Goal: Information Seeking & Learning: Learn about a topic

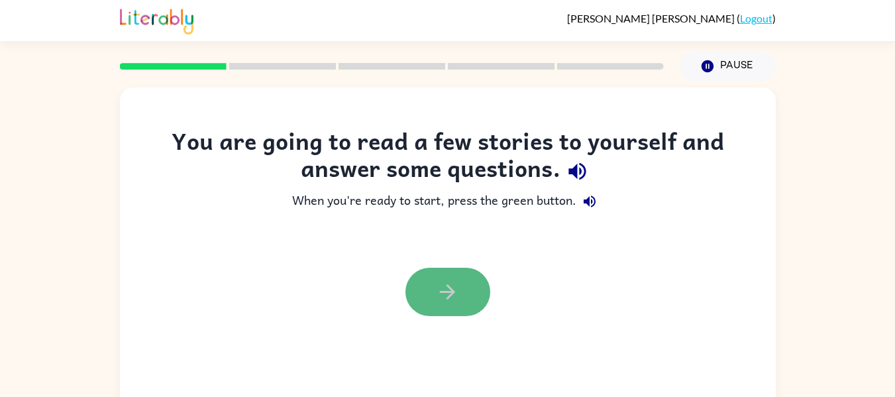
click at [460, 275] on button "button" at bounding box center [447, 292] width 85 height 48
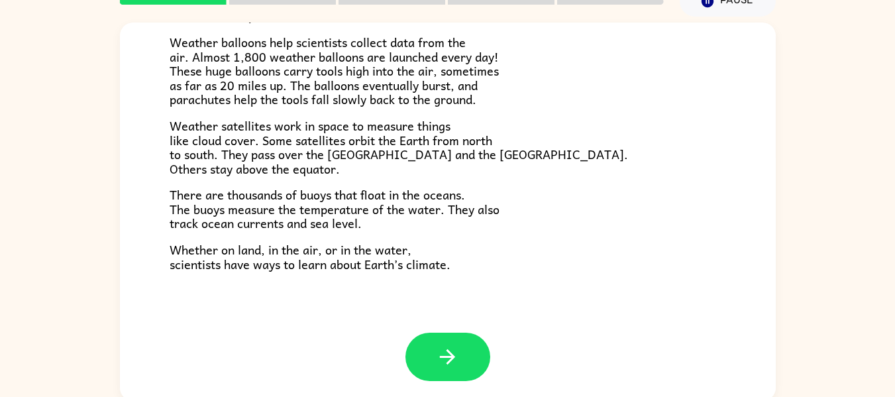
scroll to position [69, 0]
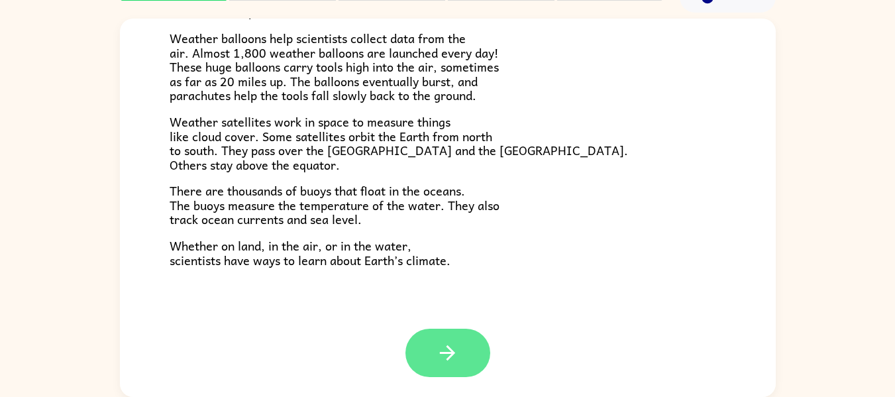
click at [436, 343] on icon "button" at bounding box center [447, 352] width 23 height 23
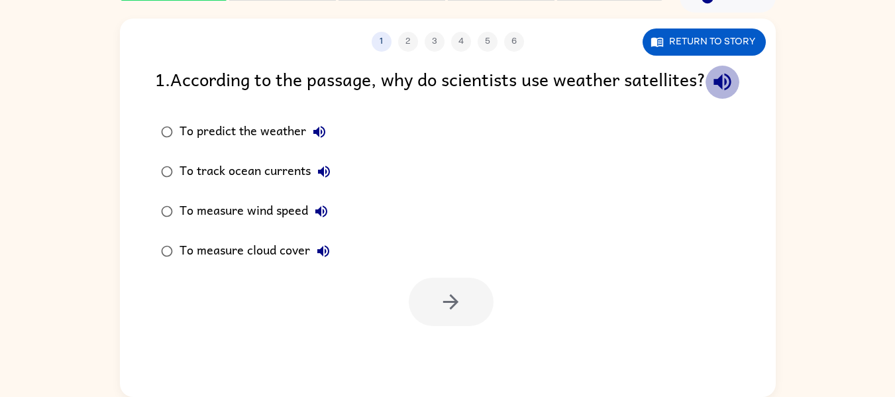
click at [711, 93] on icon "button" at bounding box center [722, 81] width 23 height 23
click at [318, 140] on icon "button" at bounding box center [319, 132] width 16 height 16
click at [326, 179] on icon "button" at bounding box center [324, 172] width 16 height 16
drag, startPoint x: 326, startPoint y: 240, endPoint x: 319, endPoint y: 240, distance: 7.3
click at [319, 217] on icon "button" at bounding box center [321, 211] width 12 height 12
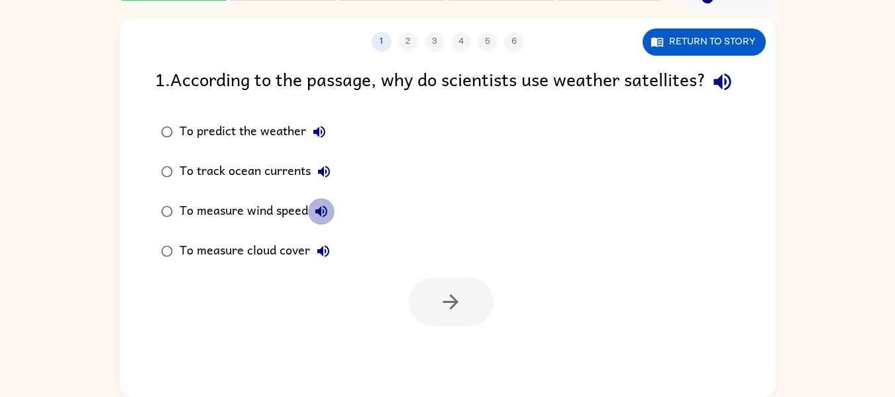
click at [319, 219] on icon "button" at bounding box center [321, 211] width 16 height 16
click at [324, 259] on icon "button" at bounding box center [323, 251] width 16 height 16
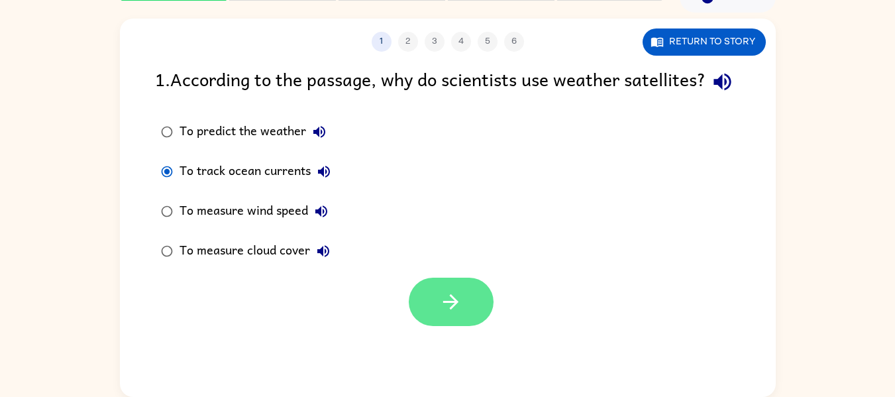
click at [446, 309] on icon "button" at bounding box center [450, 301] width 15 height 15
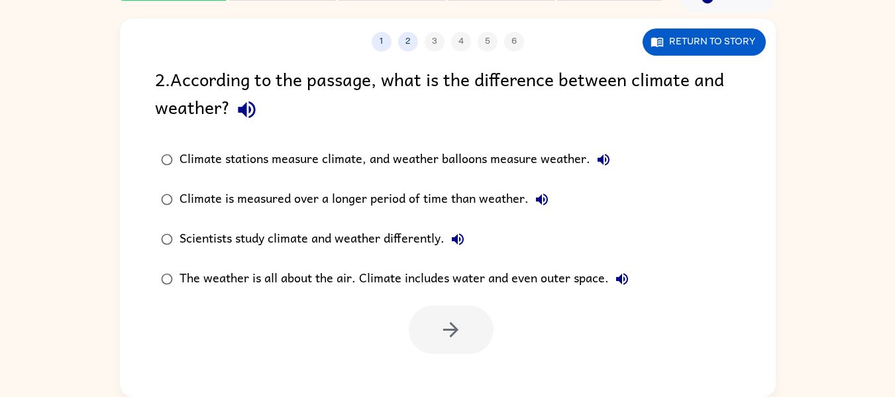
click at [246, 112] on icon "button" at bounding box center [246, 109] width 17 height 17
click at [594, 159] on button "Climate stations measure climate, and weather balloons measure weather." at bounding box center [603, 159] width 26 height 26
click at [540, 198] on icon "button" at bounding box center [542, 199] width 16 height 16
click at [457, 235] on icon "button" at bounding box center [458, 239] width 16 height 16
click at [617, 279] on icon "button" at bounding box center [622, 279] width 12 height 12
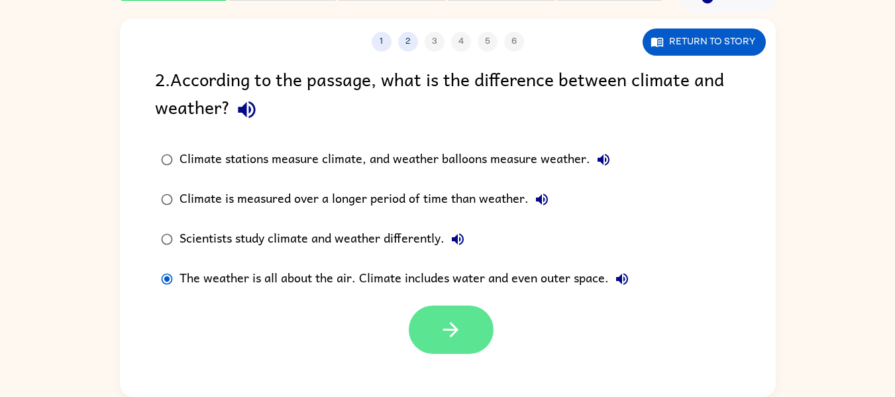
click at [438, 309] on button "button" at bounding box center [451, 329] width 85 height 48
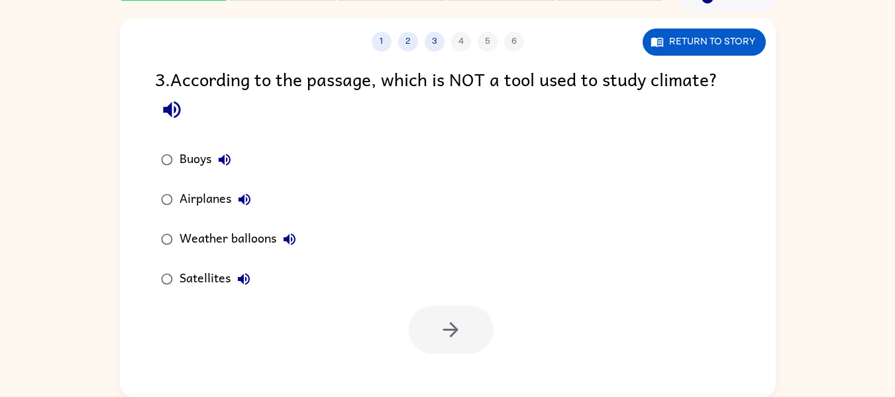
click at [171, 118] on icon "button" at bounding box center [171, 109] width 23 height 23
click at [218, 166] on icon "button" at bounding box center [225, 160] width 16 height 16
click at [248, 206] on icon "button" at bounding box center [244, 199] width 16 height 16
click at [295, 238] on icon "button" at bounding box center [289, 239] width 12 height 12
click at [246, 287] on button "Satellites" at bounding box center [243, 279] width 26 height 26
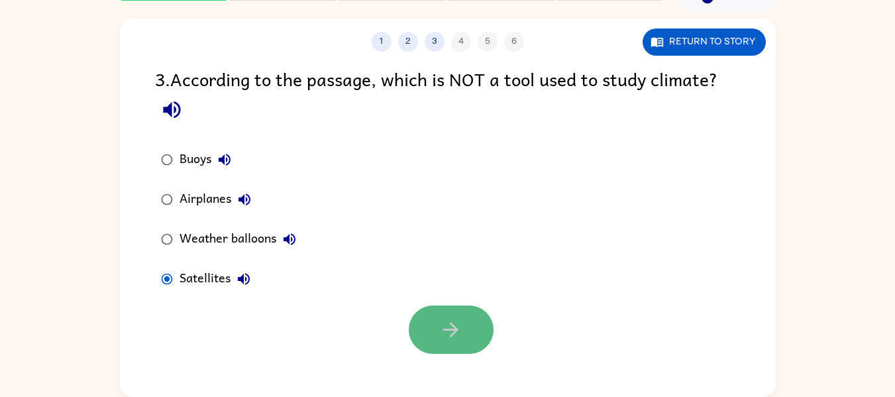
click at [426, 333] on button "button" at bounding box center [451, 329] width 85 height 48
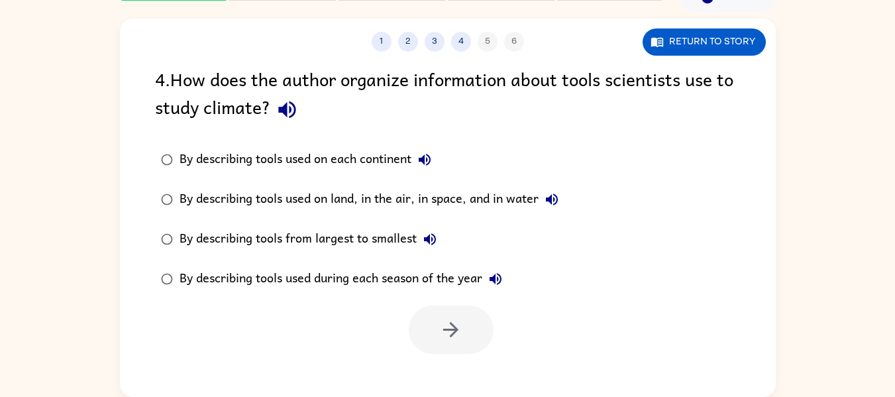
click at [293, 127] on div "4 . How does the author organize information about tools scientists use to stud…" at bounding box center [448, 209] width 656 height 289
click at [294, 123] on button "button" at bounding box center [287, 110] width 34 height 34
click at [419, 154] on icon "button" at bounding box center [425, 160] width 16 height 16
click at [556, 203] on icon "button" at bounding box center [552, 199] width 16 height 16
click at [430, 239] on icon "button" at bounding box center [430, 239] width 12 height 12
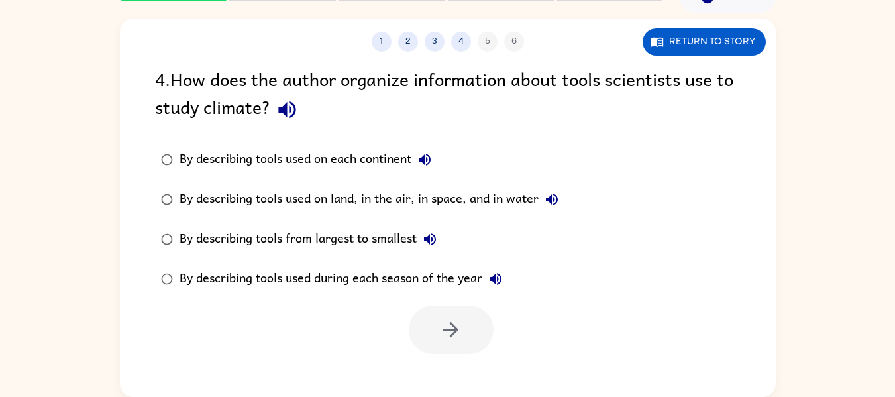
click at [497, 284] on icon "button" at bounding box center [495, 279] width 16 height 16
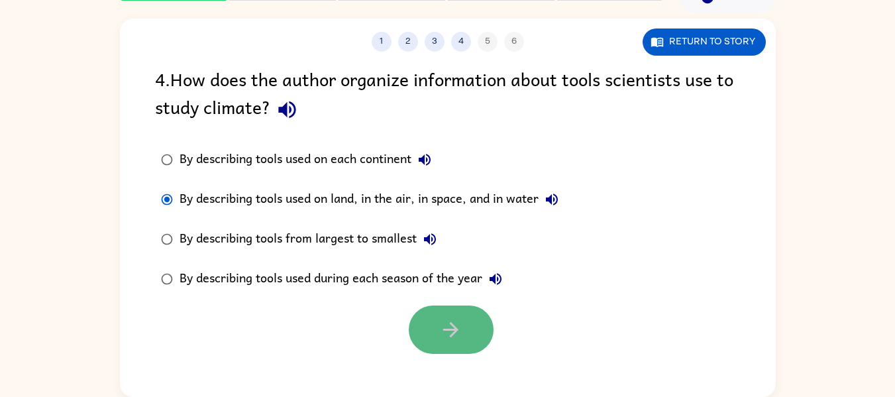
click at [476, 324] on button "button" at bounding box center [451, 329] width 85 height 48
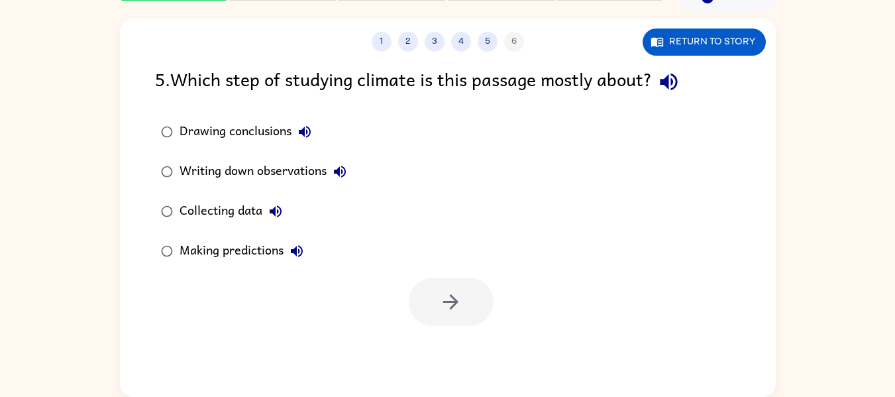
click at [675, 83] on icon "button" at bounding box center [668, 81] width 23 height 23
click at [313, 132] on icon "button" at bounding box center [305, 132] width 16 height 16
click at [339, 166] on icon "button" at bounding box center [340, 172] width 16 height 16
click at [274, 213] on icon "button" at bounding box center [276, 211] width 12 height 12
click at [299, 251] on icon "button" at bounding box center [297, 251] width 12 height 12
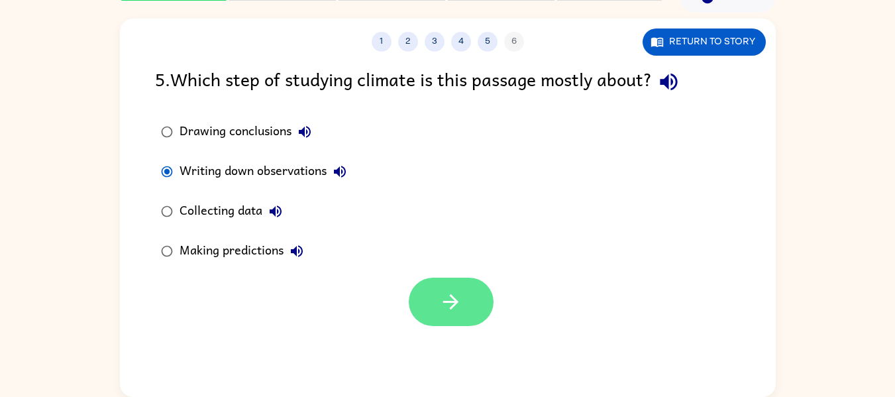
click at [430, 313] on button "button" at bounding box center [451, 301] width 85 height 48
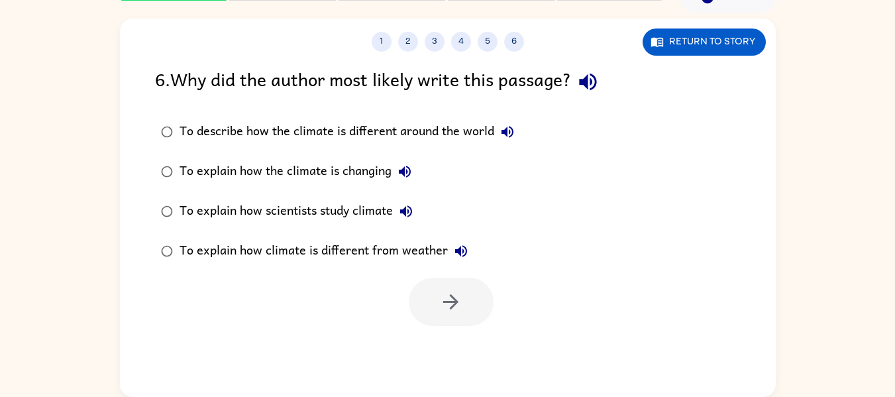
click at [596, 75] on icon "button" at bounding box center [587, 82] width 17 height 17
click at [507, 128] on icon "button" at bounding box center [507, 132] width 12 height 12
click at [407, 175] on icon "button" at bounding box center [405, 172] width 12 height 12
click at [409, 216] on icon "button" at bounding box center [406, 211] width 16 height 16
click at [467, 255] on icon "button" at bounding box center [461, 251] width 16 height 16
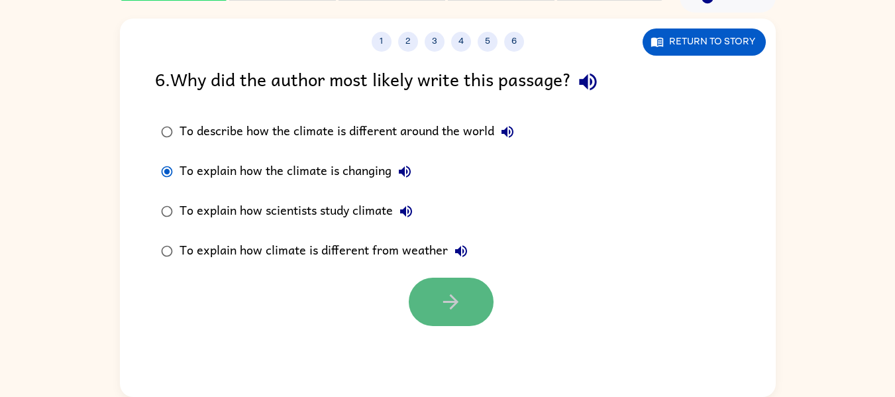
click at [462, 288] on button "button" at bounding box center [451, 301] width 85 height 48
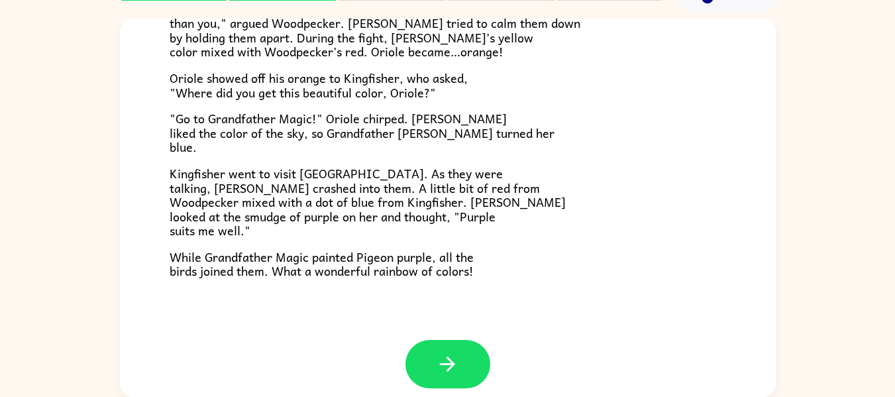
scroll to position [342, 0]
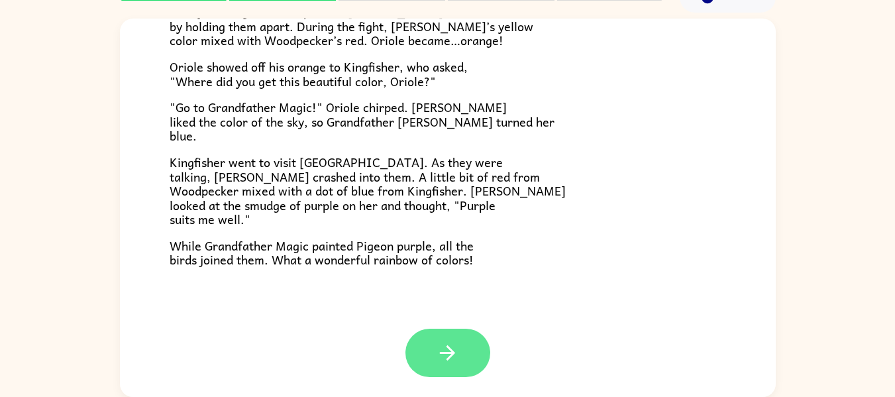
click at [421, 345] on button "button" at bounding box center [447, 352] width 85 height 48
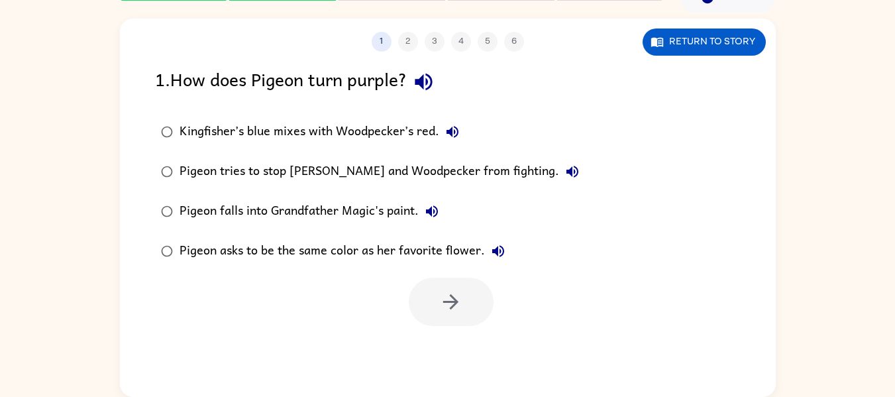
scroll to position [0, 0]
drag, startPoint x: 420, startPoint y: 336, endPoint x: 219, endPoint y: 264, distance: 213.2
click at [219, 264] on div "Pigeon asks to be the same color as her favorite flower." at bounding box center [345, 251] width 332 height 26
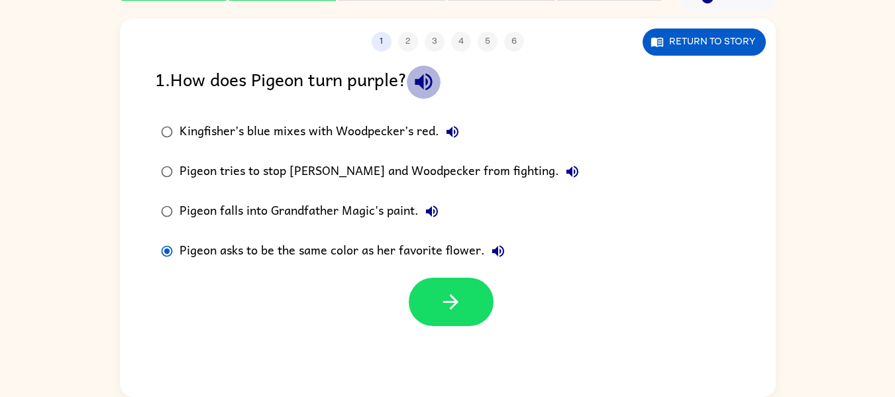
click at [421, 85] on icon "button" at bounding box center [423, 81] width 23 height 23
click at [451, 131] on icon "button" at bounding box center [452, 132] width 12 height 12
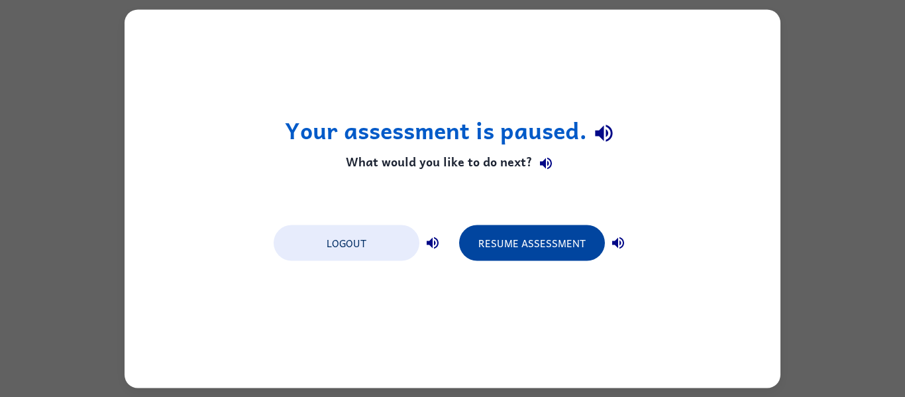
click at [472, 243] on button "Resume Assessment" at bounding box center [532, 242] width 146 height 36
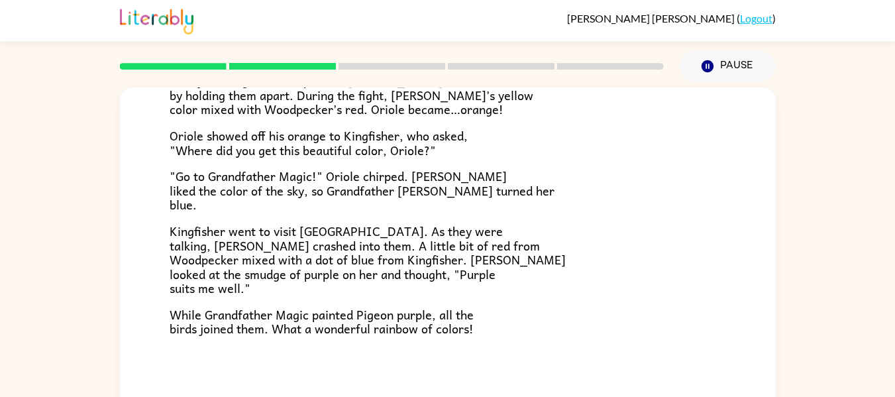
scroll to position [69, 0]
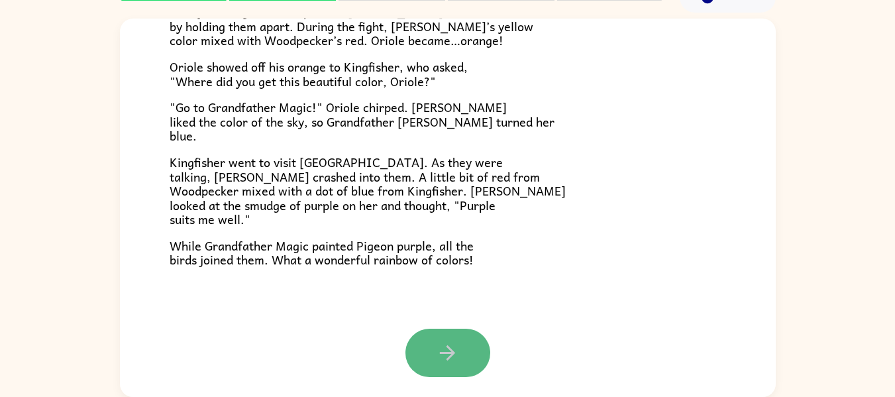
click at [423, 360] on button "button" at bounding box center [447, 352] width 85 height 48
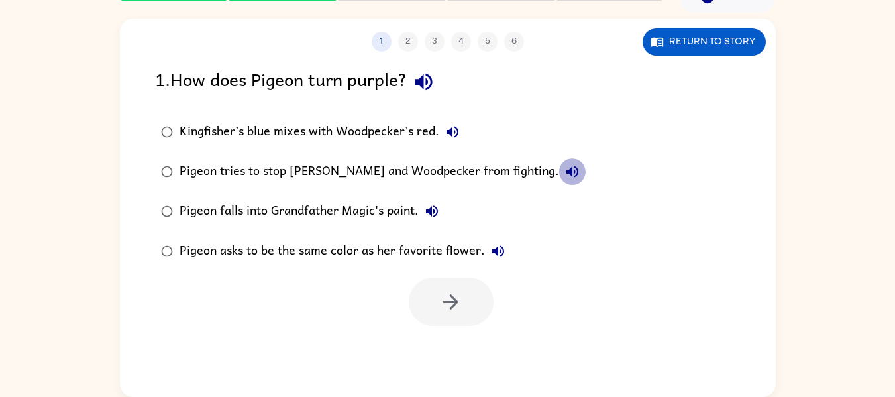
click at [564, 168] on icon "button" at bounding box center [572, 172] width 16 height 16
click at [427, 211] on icon "button" at bounding box center [432, 211] width 12 height 12
click at [491, 255] on icon "button" at bounding box center [498, 251] width 16 height 16
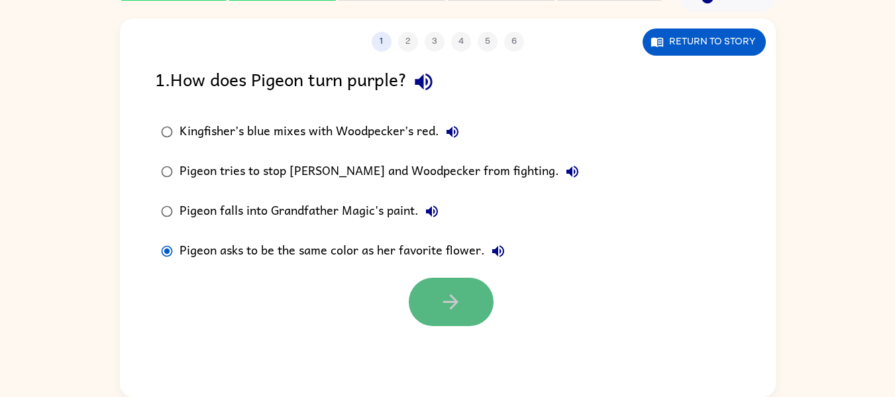
click at [425, 289] on button "button" at bounding box center [451, 301] width 85 height 48
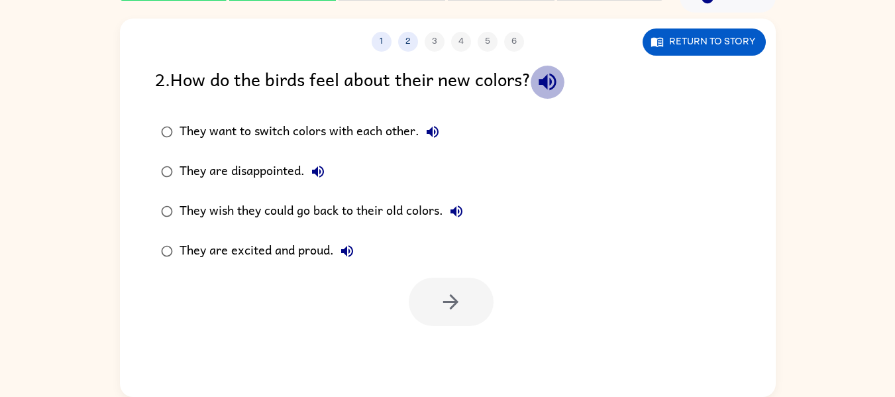
click at [541, 81] on icon "button" at bounding box center [547, 81] width 23 height 23
click at [423, 126] on button "They want to switch colors with each other." at bounding box center [432, 132] width 26 height 26
click at [316, 176] on icon "button" at bounding box center [318, 172] width 16 height 16
click at [460, 217] on icon "button" at bounding box center [456, 211] width 16 height 16
click at [351, 258] on icon "button" at bounding box center [347, 251] width 16 height 16
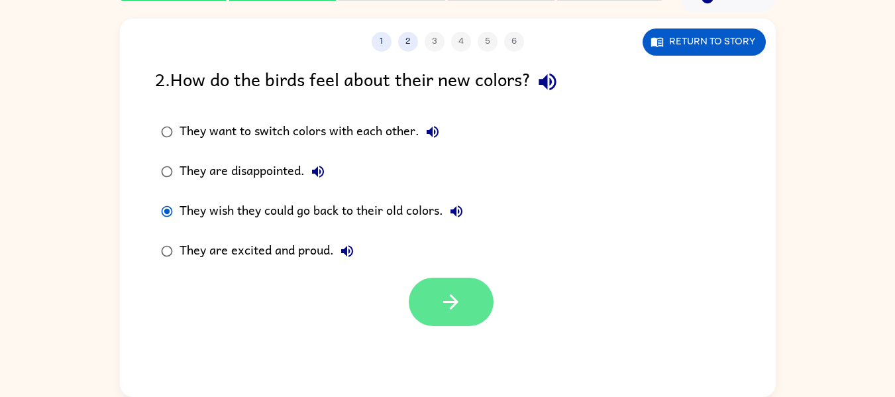
click at [464, 290] on button "button" at bounding box center [451, 301] width 85 height 48
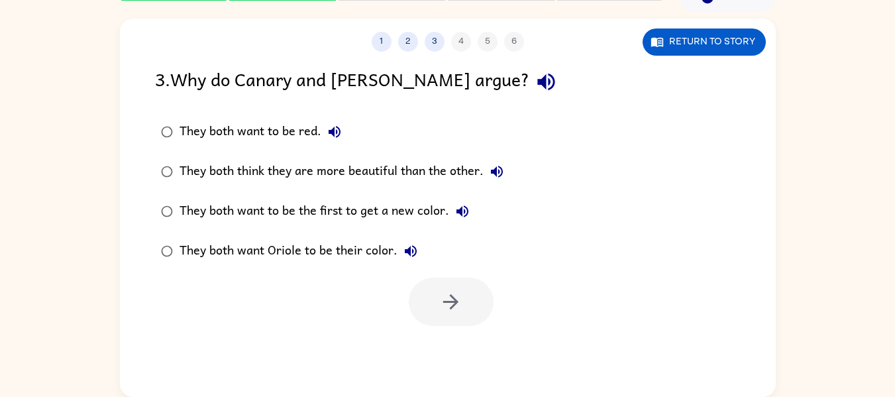
click at [534, 93] on icon "button" at bounding box center [545, 81] width 23 height 23
click at [333, 134] on icon "button" at bounding box center [334, 132] width 12 height 12
click at [503, 173] on icon "button" at bounding box center [497, 172] width 12 height 12
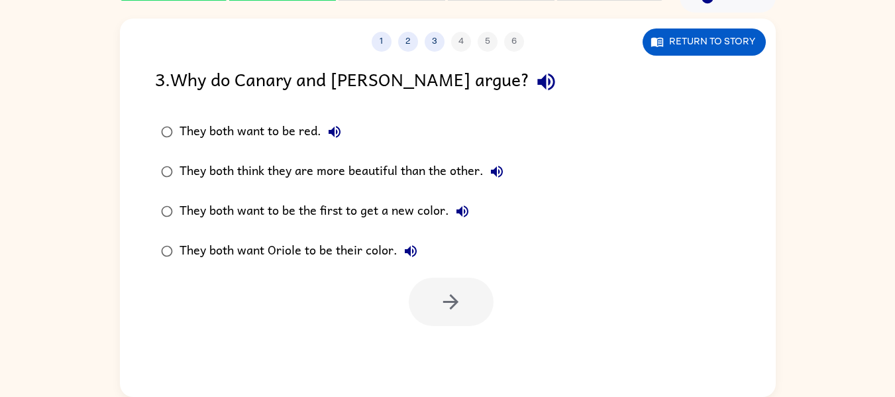
click at [456, 213] on icon "button" at bounding box center [462, 211] width 12 height 12
click at [413, 250] on icon "button" at bounding box center [411, 251] width 16 height 16
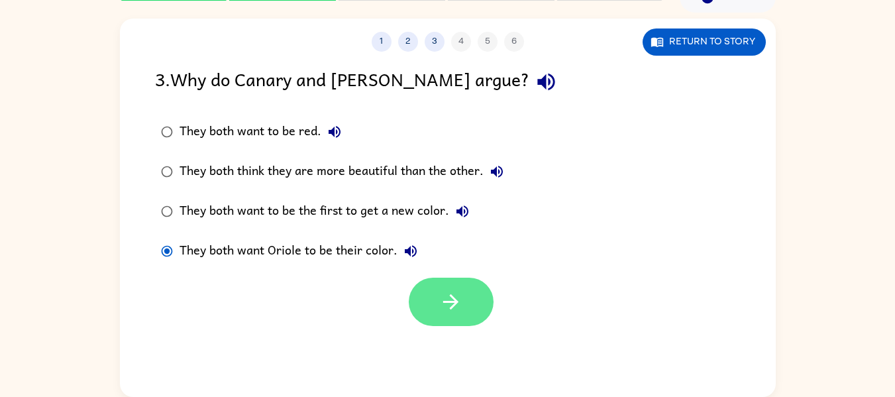
click at [446, 291] on icon "button" at bounding box center [450, 301] width 23 height 23
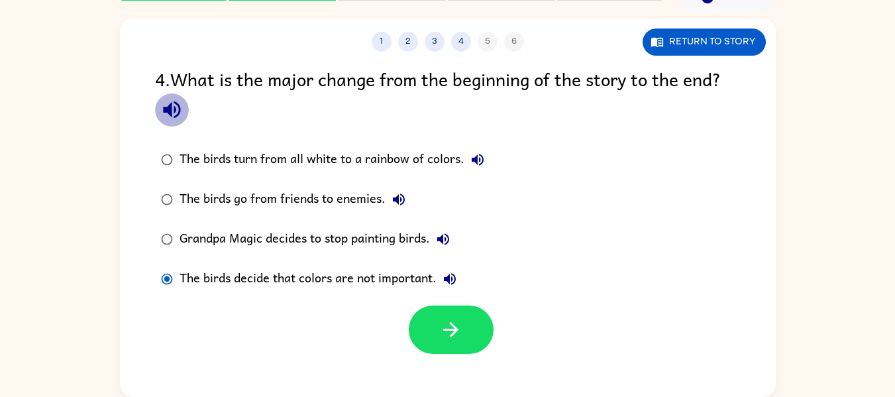
click at [183, 113] on icon "button" at bounding box center [171, 109] width 23 height 23
click at [472, 158] on icon "button" at bounding box center [478, 160] width 12 height 12
click at [391, 200] on icon "button" at bounding box center [399, 199] width 16 height 16
click at [449, 238] on icon "button" at bounding box center [443, 239] width 12 height 12
click at [454, 276] on icon "button" at bounding box center [450, 279] width 16 height 16
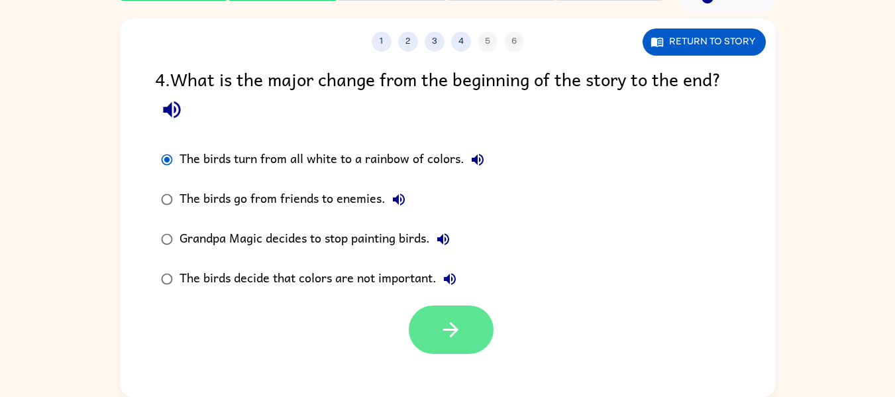
click at [460, 328] on icon "button" at bounding box center [450, 329] width 23 height 23
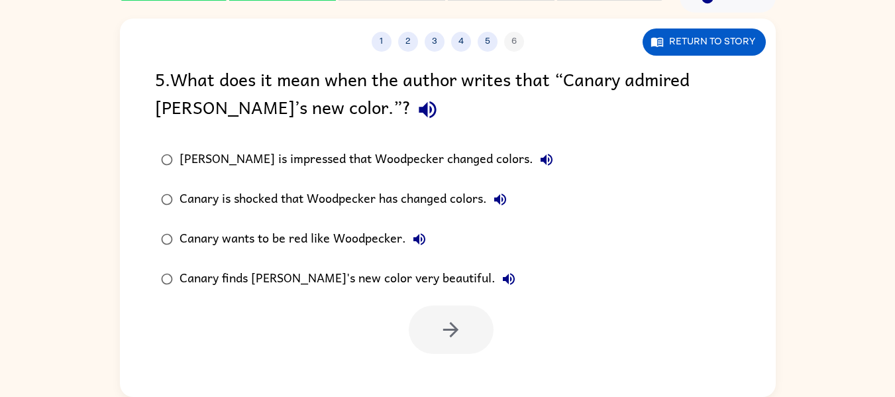
click at [419, 102] on icon "button" at bounding box center [427, 109] width 17 height 17
click at [538, 155] on icon "button" at bounding box center [546, 160] width 16 height 16
click at [513, 203] on button "Canary is shocked that Woodpecker has changed colors." at bounding box center [500, 199] width 26 height 26
click at [413, 234] on icon "button" at bounding box center [419, 239] width 16 height 16
click at [495, 279] on button "Canary finds [PERSON_NAME]'s new color very beautiful." at bounding box center [508, 279] width 26 height 26
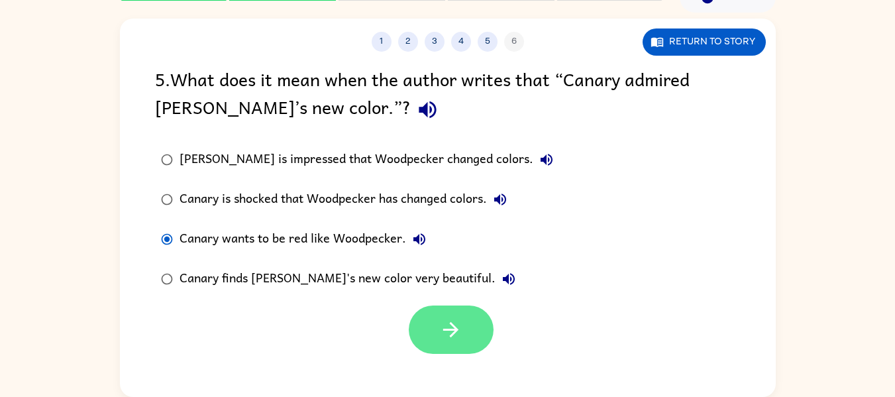
click at [426, 325] on button "button" at bounding box center [451, 329] width 85 height 48
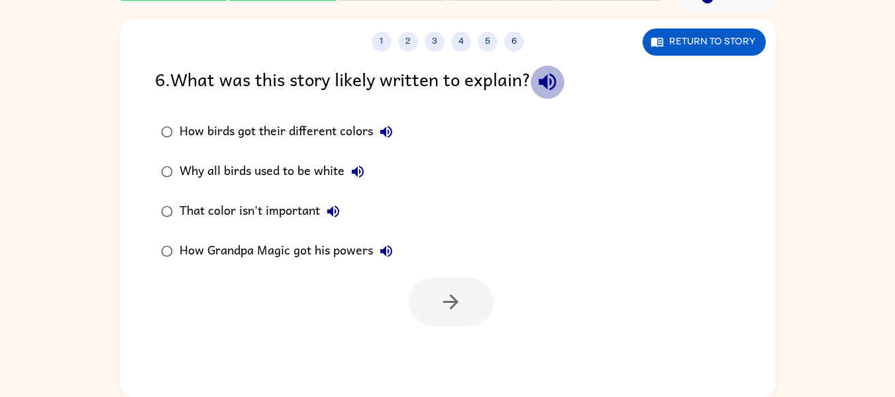
click at [555, 76] on icon "button" at bounding box center [547, 81] width 23 height 23
click at [385, 132] on icon "button" at bounding box center [386, 132] width 12 height 12
click at [357, 174] on icon "button" at bounding box center [358, 172] width 12 height 12
click at [336, 212] on icon "button" at bounding box center [333, 211] width 16 height 16
click at [393, 250] on icon "button" at bounding box center [386, 251] width 16 height 16
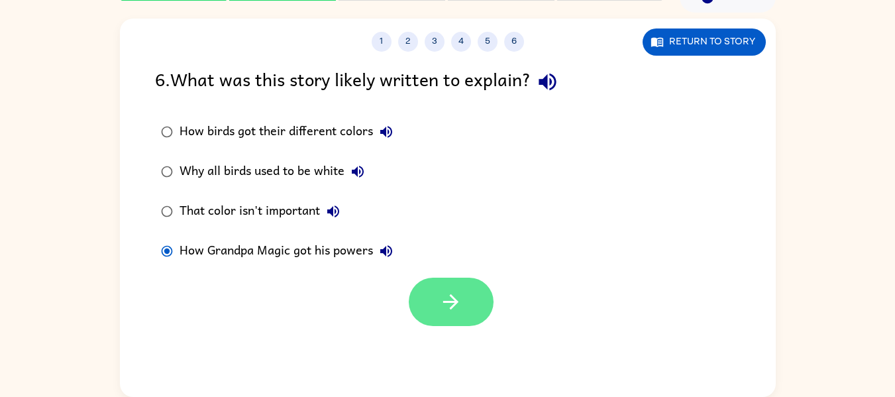
click at [430, 305] on button "button" at bounding box center [451, 301] width 85 height 48
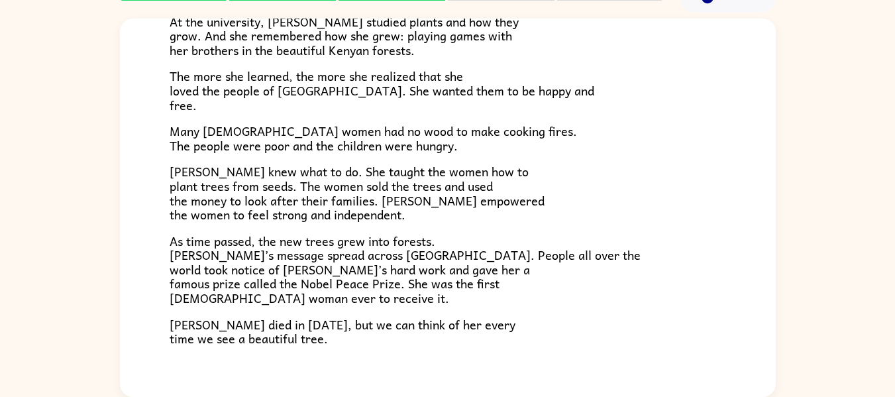
scroll to position [373, 0]
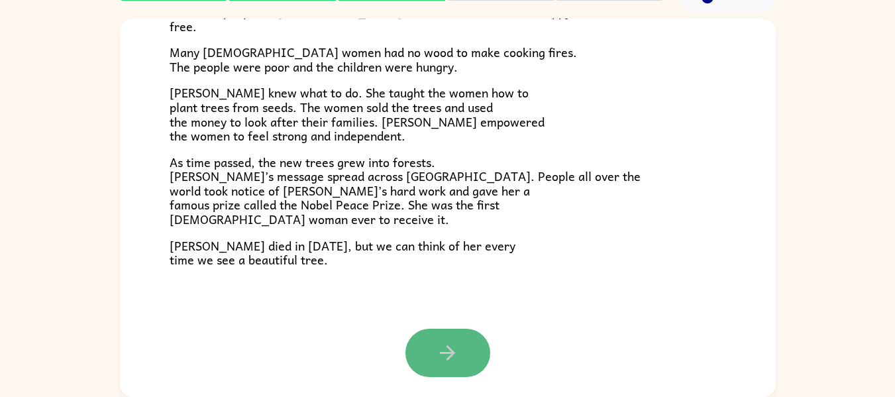
click at [450, 337] on button "button" at bounding box center [447, 352] width 85 height 48
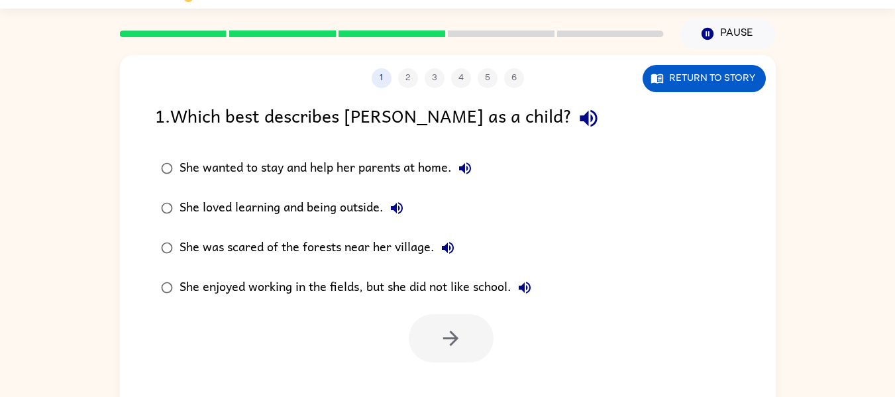
scroll to position [32, 0]
click at [387, 36] on rect at bounding box center [391, 34] width 107 height 7
click at [579, 118] on icon "button" at bounding box center [587, 119] width 17 height 17
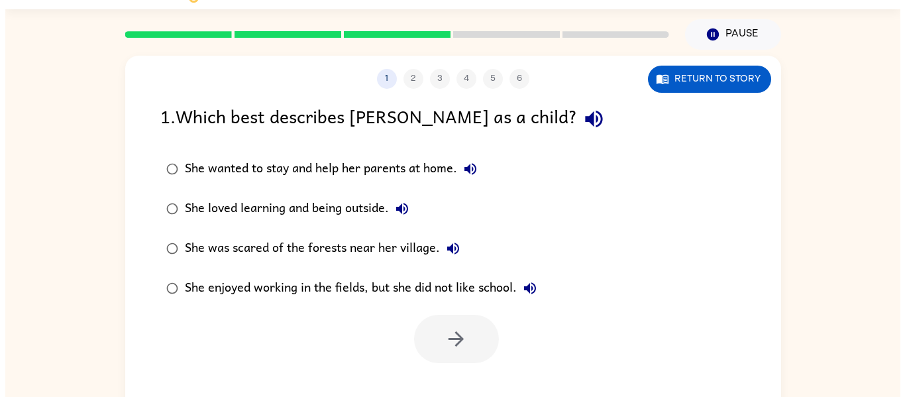
scroll to position [69, 0]
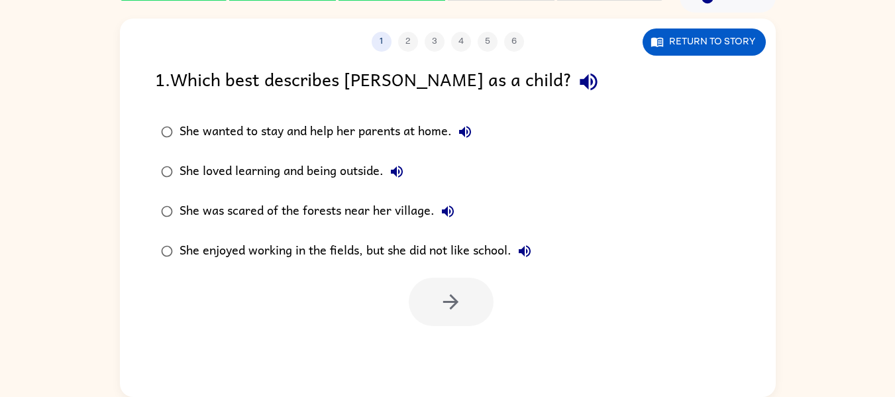
click at [468, 134] on icon "button" at bounding box center [465, 132] width 12 height 12
click at [396, 179] on icon "button" at bounding box center [397, 172] width 16 height 16
click at [443, 215] on icon "button" at bounding box center [448, 211] width 16 height 16
click at [518, 255] on icon "button" at bounding box center [525, 251] width 16 height 16
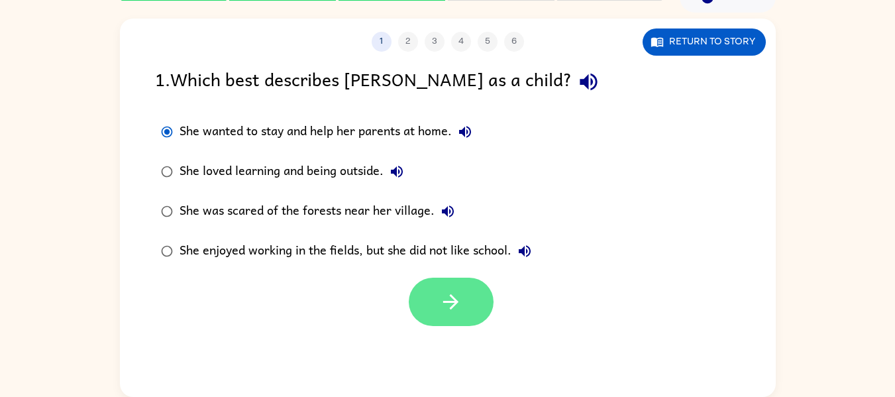
click at [483, 286] on button "button" at bounding box center [451, 301] width 85 height 48
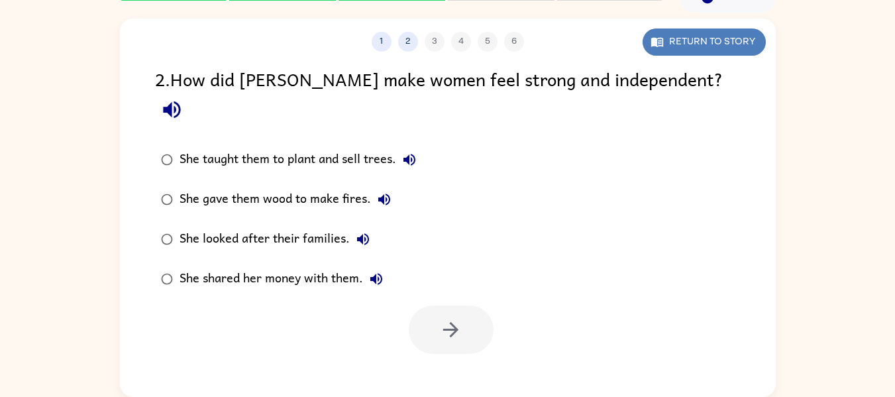
click at [676, 32] on button "Return to story" at bounding box center [703, 41] width 123 height 27
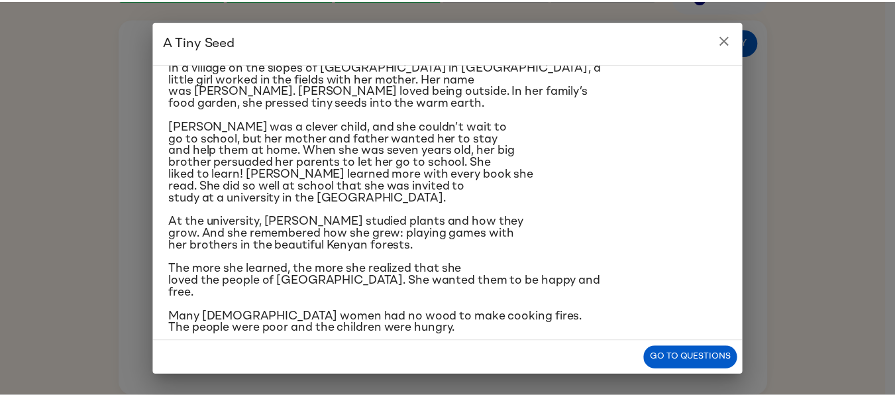
scroll to position [229, 0]
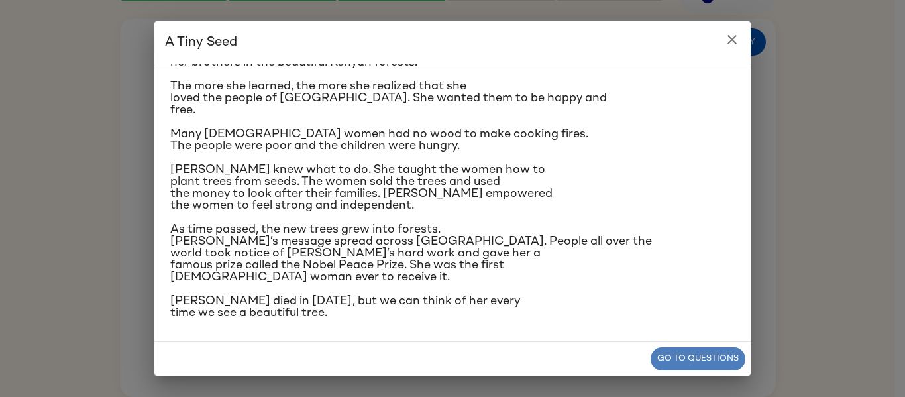
click at [691, 361] on button "Go to questions" at bounding box center [697, 358] width 95 height 23
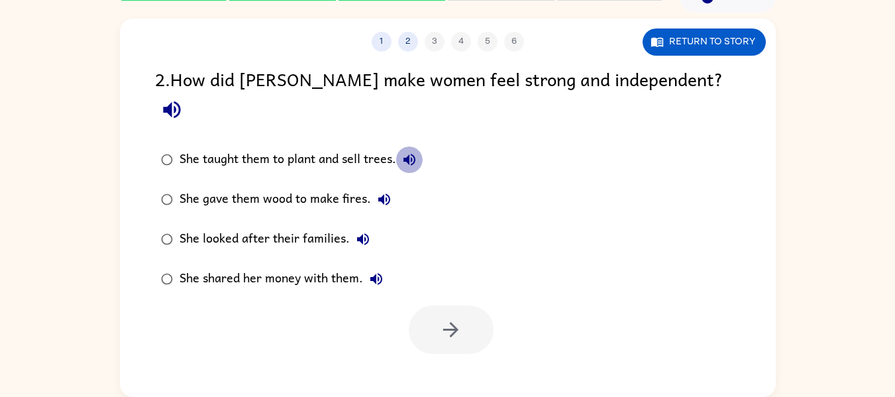
click at [411, 154] on icon "button" at bounding box center [409, 160] width 12 height 12
click at [189, 93] on button "button" at bounding box center [172, 110] width 34 height 34
click at [394, 146] on div "She taught them to plant and sell trees." at bounding box center [300, 159] width 243 height 26
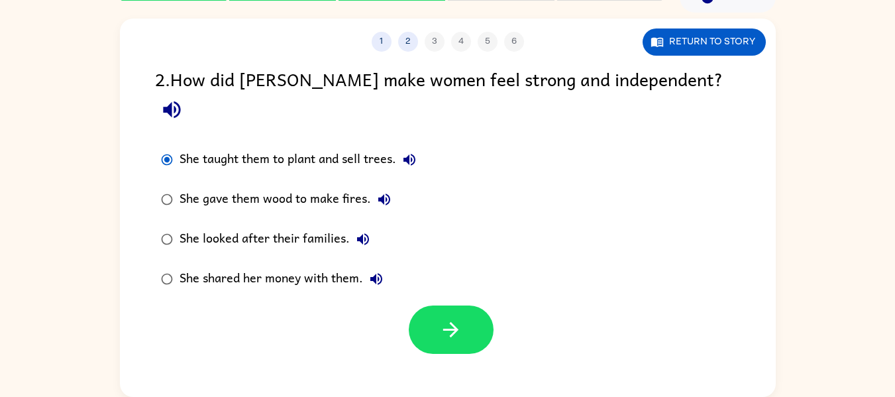
click at [404, 152] on icon "button" at bounding box center [409, 160] width 16 height 16
click at [378, 191] on icon "button" at bounding box center [384, 199] width 16 height 16
click at [361, 233] on icon "button" at bounding box center [363, 239] width 12 height 12
click at [366, 231] on icon "button" at bounding box center [363, 239] width 16 height 16
click at [353, 226] on button "She looked after their families." at bounding box center [363, 239] width 26 height 26
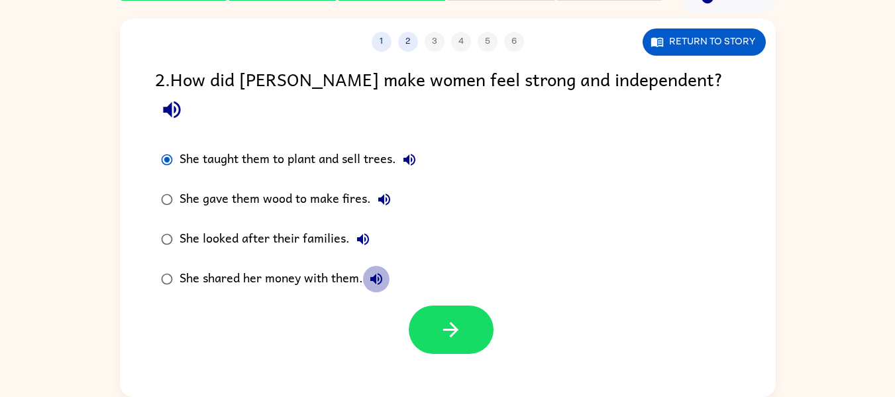
click at [375, 266] on button "She shared her money with them." at bounding box center [376, 279] width 26 height 26
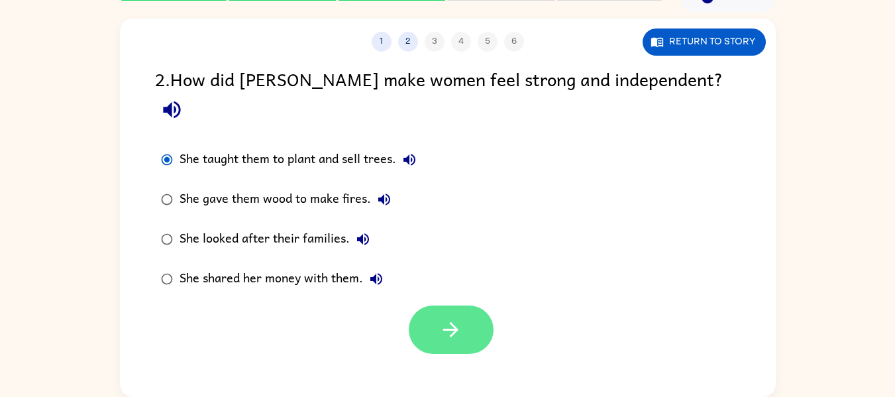
click at [438, 305] on button "button" at bounding box center [451, 329] width 85 height 48
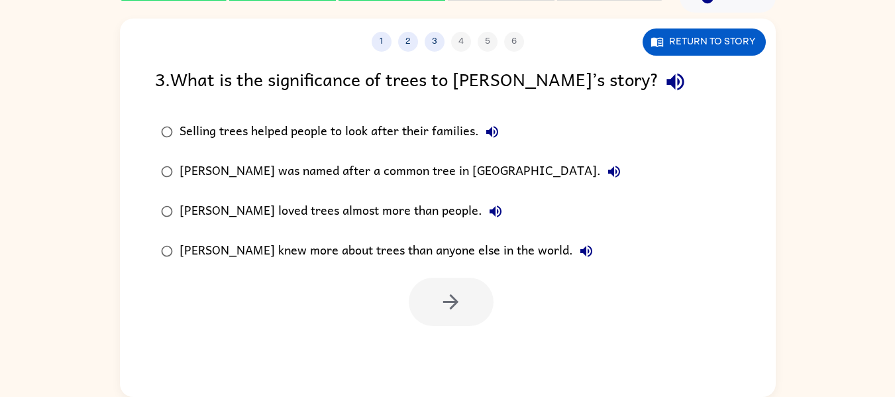
click at [489, 134] on label "Selling trees helped people to look after their families." at bounding box center [391, 132] width 486 height 40
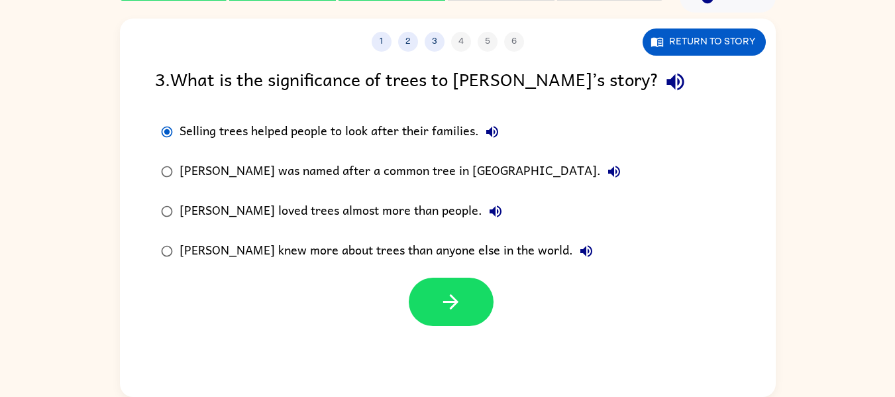
click at [489, 134] on icon "button" at bounding box center [492, 132] width 12 height 12
click at [606, 175] on icon "button" at bounding box center [614, 172] width 16 height 16
click at [489, 210] on icon "button" at bounding box center [495, 211] width 12 height 12
click at [580, 250] on icon "button" at bounding box center [586, 251] width 12 height 12
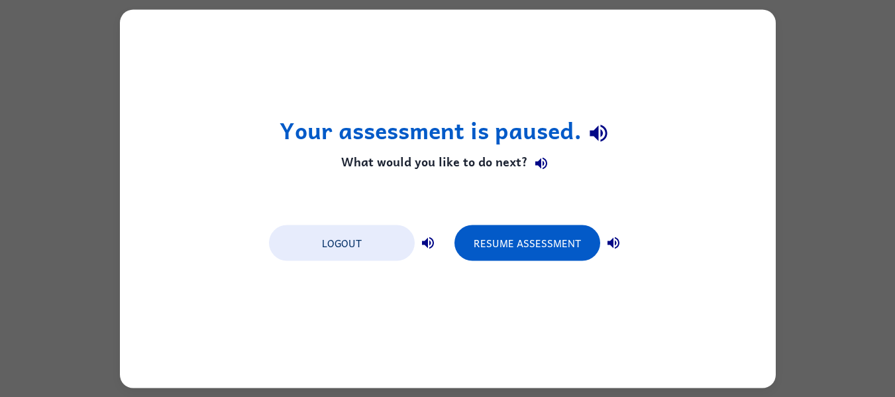
scroll to position [0, 0]
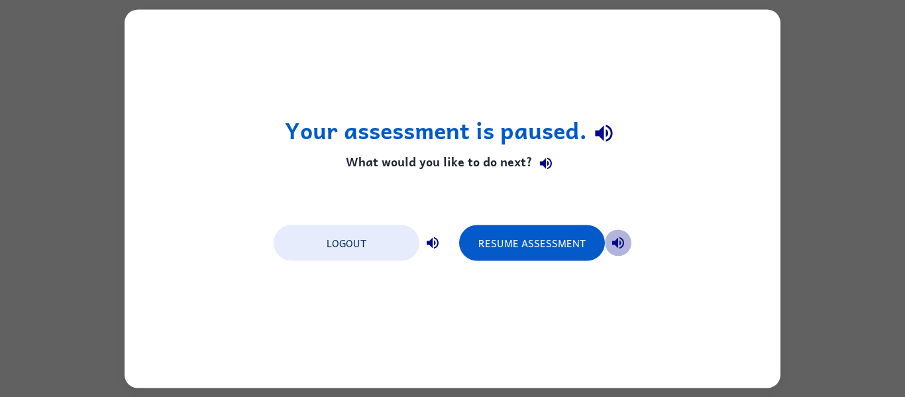
click at [616, 241] on icon "button" at bounding box center [618, 242] width 12 height 12
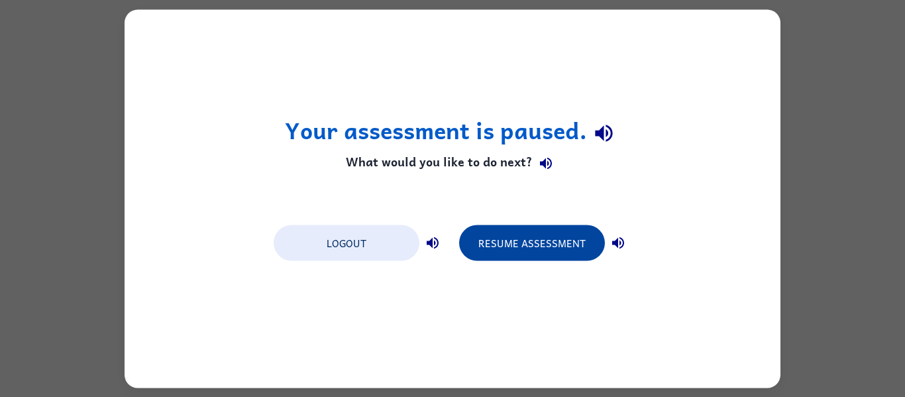
click at [531, 240] on button "Resume Assessment" at bounding box center [532, 242] width 146 height 36
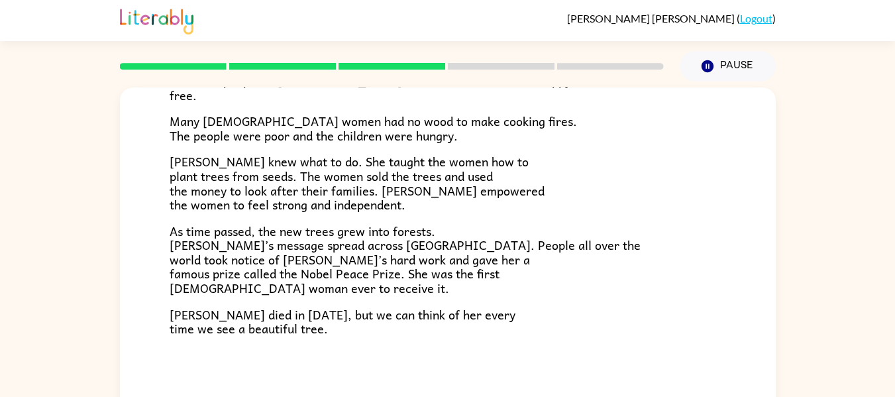
scroll to position [69, 0]
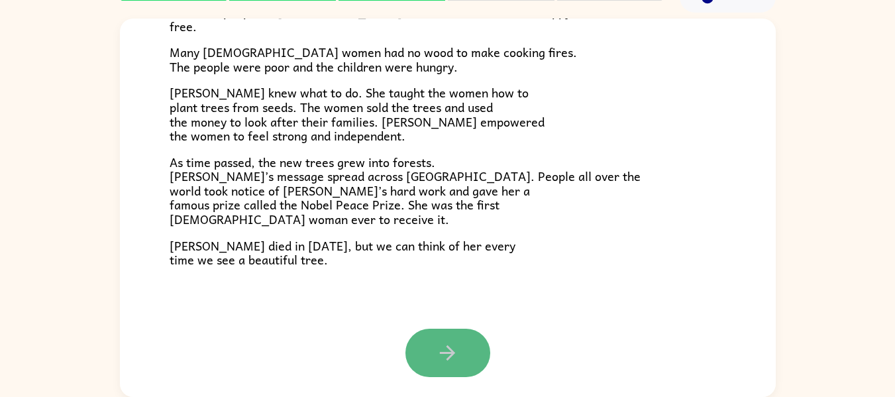
click at [436, 355] on icon "button" at bounding box center [447, 352] width 23 height 23
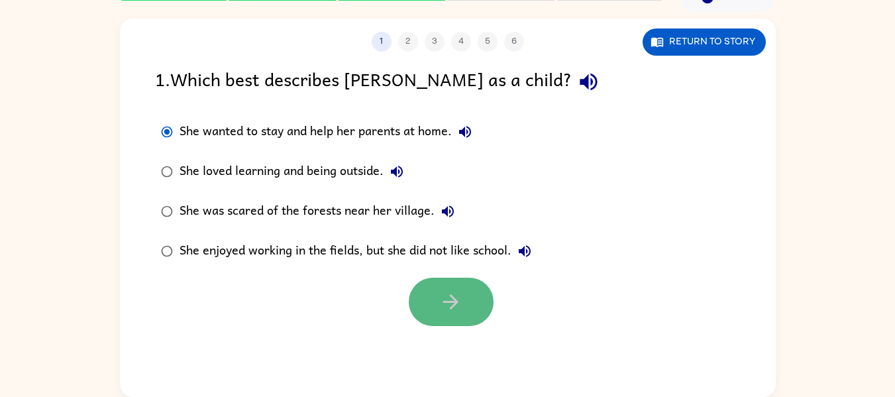
click at [452, 300] on icon "button" at bounding box center [450, 301] width 23 height 23
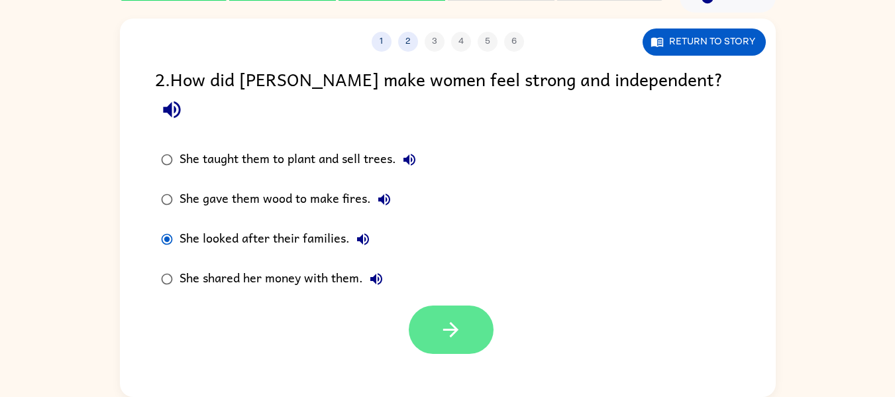
click at [443, 305] on button "button" at bounding box center [451, 329] width 85 height 48
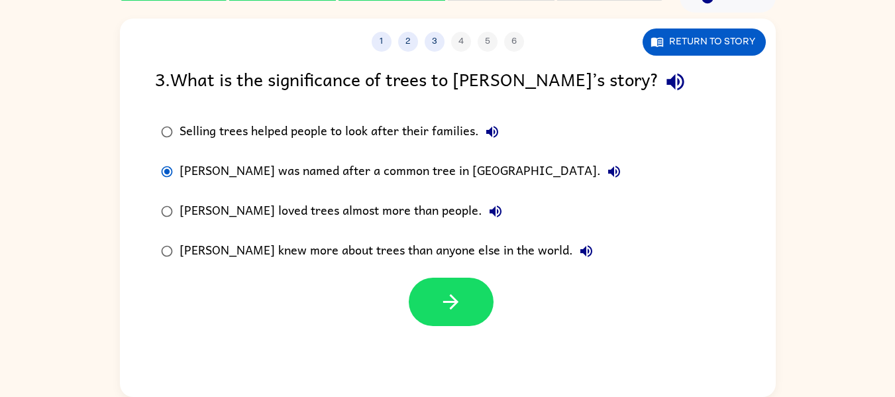
click at [462, 327] on div "1 2 3 4 5 6 Return to story 3 . What is the significance of trees to [PERSON_NA…" at bounding box center [448, 208] width 656 height 378
click at [457, 311] on icon "button" at bounding box center [450, 301] width 23 height 23
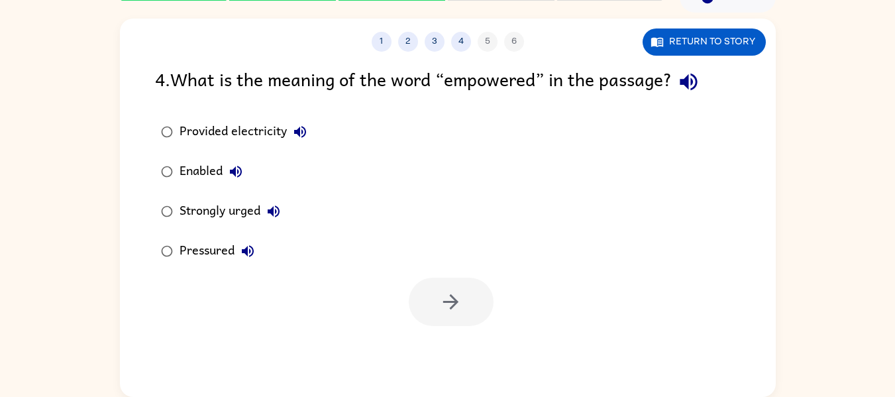
click at [689, 77] on icon "button" at bounding box center [688, 81] width 23 height 23
click at [292, 136] on icon "button" at bounding box center [300, 132] width 16 height 16
click at [299, 134] on icon "button" at bounding box center [300, 132] width 12 height 12
click at [299, 135] on icon "button" at bounding box center [300, 132] width 12 height 12
click at [236, 175] on icon "button" at bounding box center [236, 172] width 16 height 16
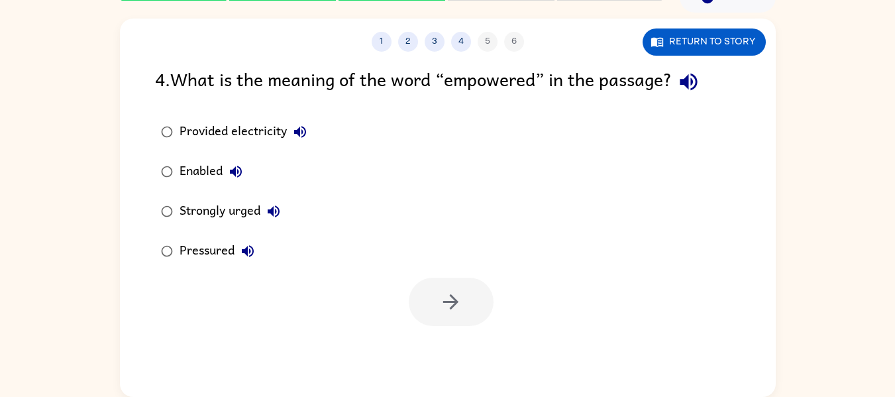
click at [275, 211] on icon "button" at bounding box center [274, 211] width 12 height 12
click at [250, 253] on icon "button" at bounding box center [248, 251] width 16 height 16
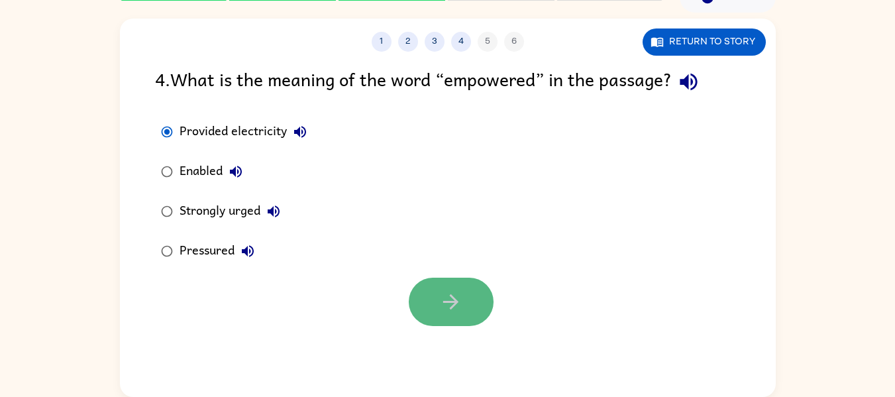
click at [431, 301] on button "button" at bounding box center [451, 301] width 85 height 48
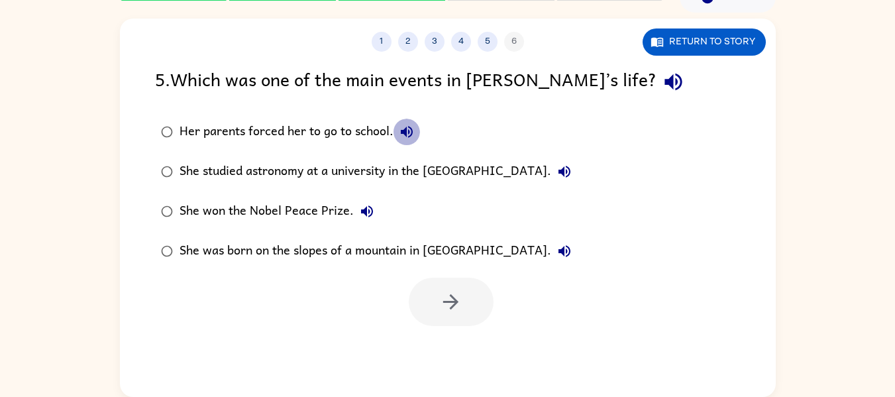
click at [397, 133] on button "Her parents forced her to go to school." at bounding box center [406, 132] width 26 height 26
click at [662, 79] on icon "button" at bounding box center [673, 81] width 23 height 23
click at [408, 131] on icon "button" at bounding box center [407, 132] width 12 height 12
click at [407, 131] on icon "button" at bounding box center [407, 132] width 16 height 16
click at [572, 170] on icon "button" at bounding box center [564, 172] width 16 height 16
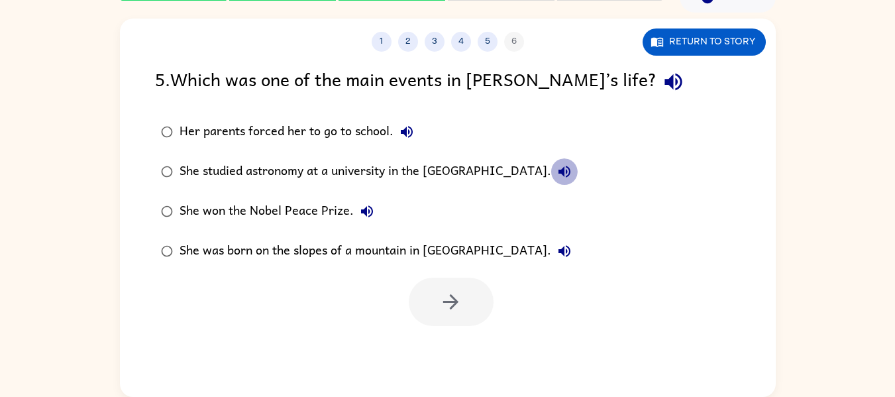
click at [572, 170] on icon "button" at bounding box center [564, 172] width 16 height 16
click at [363, 221] on button "She won the Nobel Peace Prize." at bounding box center [367, 211] width 26 height 26
click at [572, 179] on icon "button" at bounding box center [564, 172] width 16 height 16
click at [370, 211] on icon "button" at bounding box center [367, 211] width 12 height 12
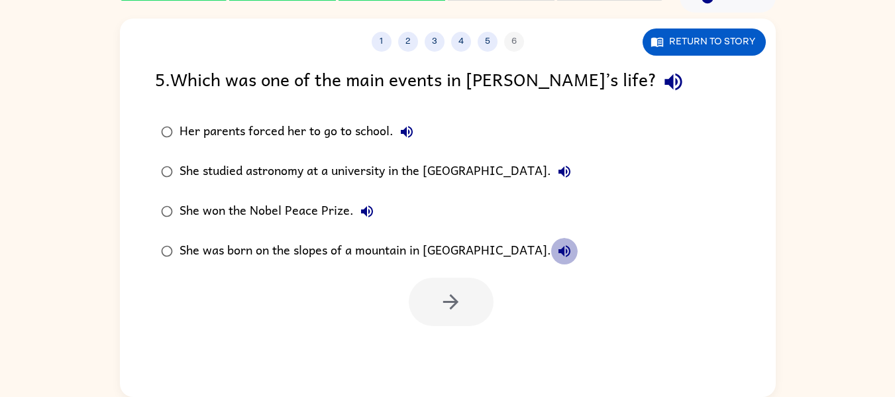
click at [551, 258] on button "She was born on the slopes of a mountain in [GEOGRAPHIC_DATA]." at bounding box center [564, 251] width 26 height 26
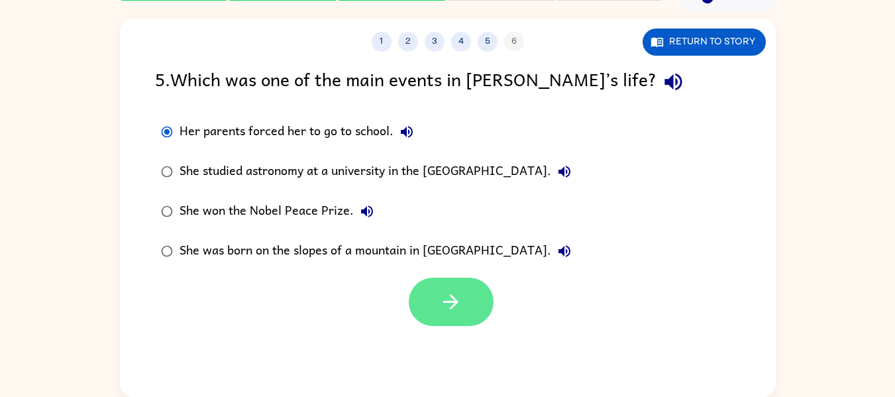
click at [473, 310] on button "button" at bounding box center [451, 301] width 85 height 48
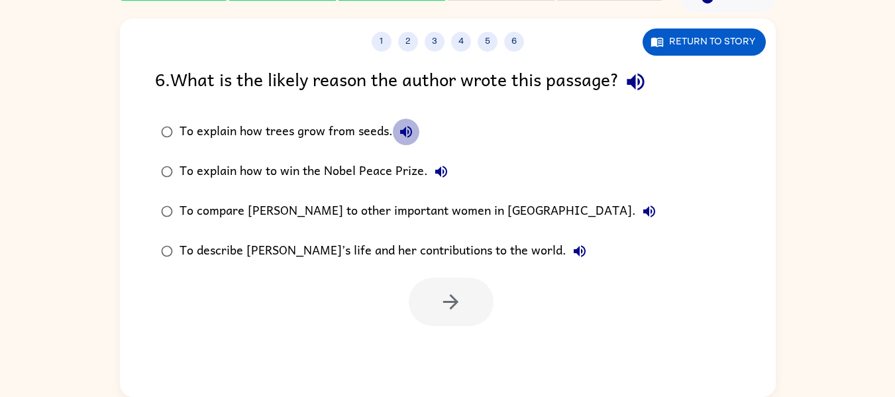
click at [400, 122] on button "To explain how trees grow from seeds." at bounding box center [406, 132] width 26 height 26
click at [440, 171] on icon "button" at bounding box center [441, 172] width 16 height 16
click at [643, 210] on icon "button" at bounding box center [649, 211] width 12 height 12
click at [573, 253] on icon "button" at bounding box center [579, 251] width 12 height 12
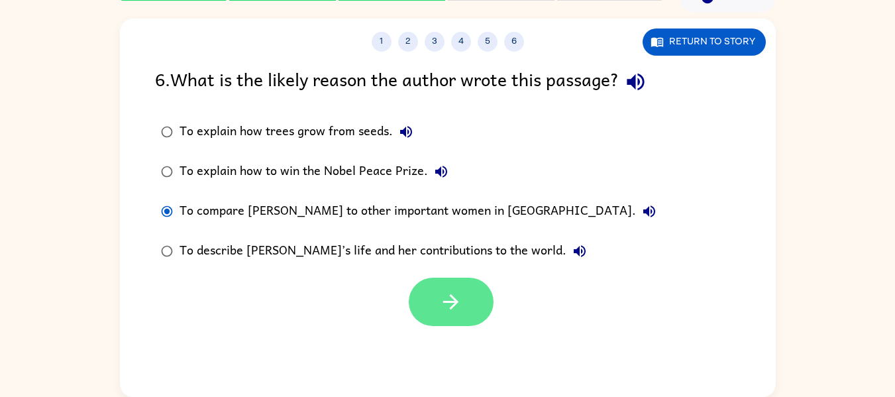
click at [456, 301] on icon "button" at bounding box center [450, 301] width 15 height 15
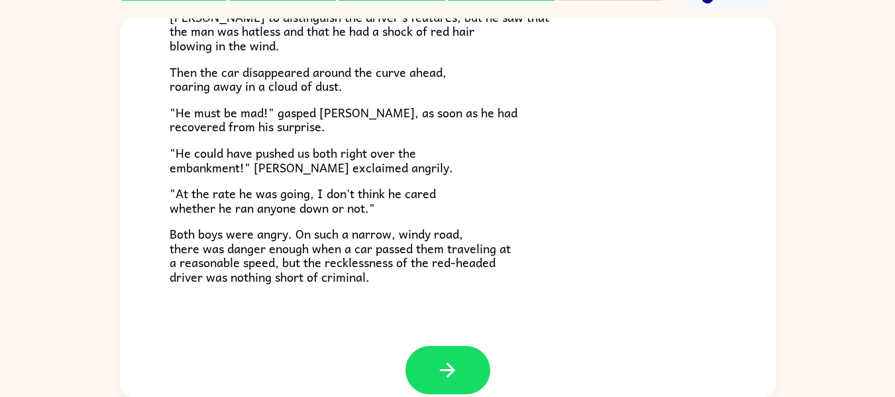
scroll to position [352, 0]
drag, startPoint x: 451, startPoint y: 350, endPoint x: 412, endPoint y: 363, distance: 41.0
click at [412, 363] on button "button" at bounding box center [447, 369] width 85 height 48
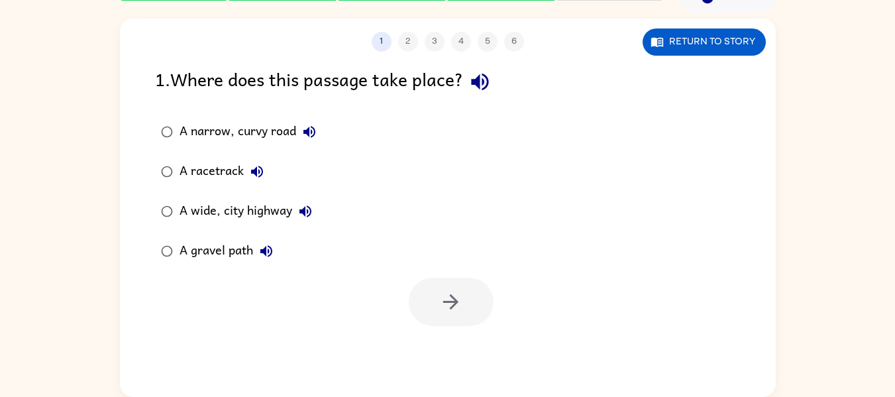
scroll to position [0, 0]
click at [497, 89] on button "button" at bounding box center [480, 82] width 34 height 34
click at [306, 136] on icon "button" at bounding box center [309, 132] width 16 height 16
click at [262, 176] on icon "button" at bounding box center [257, 172] width 16 height 16
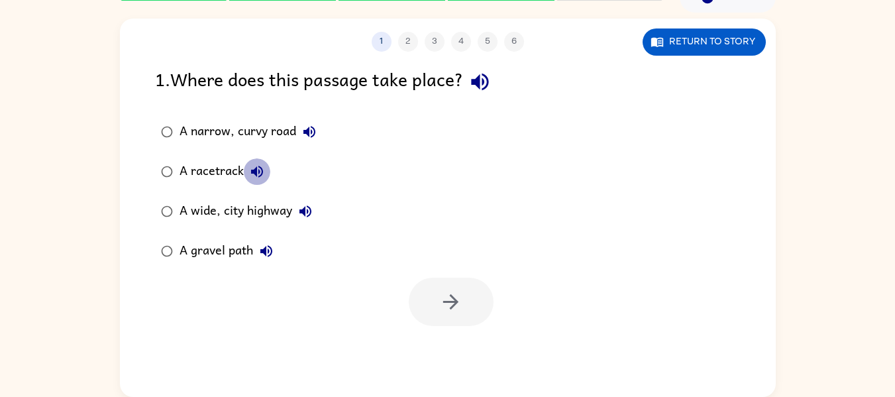
click at [252, 173] on icon "button" at bounding box center [257, 172] width 12 height 12
click at [303, 215] on icon "button" at bounding box center [305, 211] width 16 height 16
click at [269, 253] on icon "button" at bounding box center [266, 251] width 16 height 16
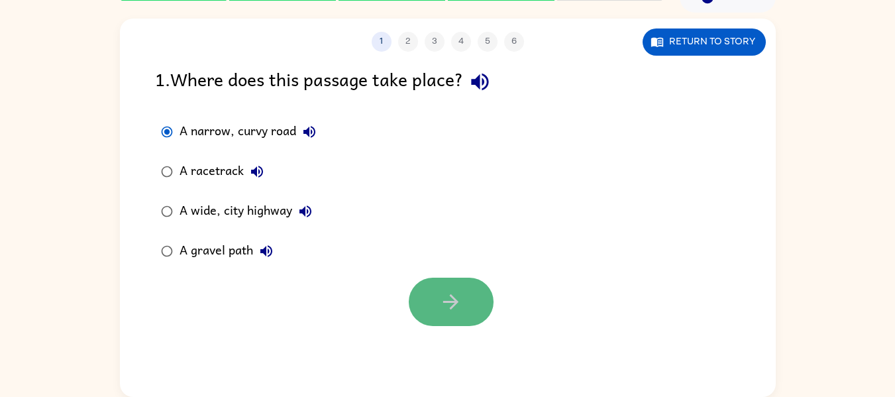
click at [436, 278] on button "button" at bounding box center [451, 301] width 85 height 48
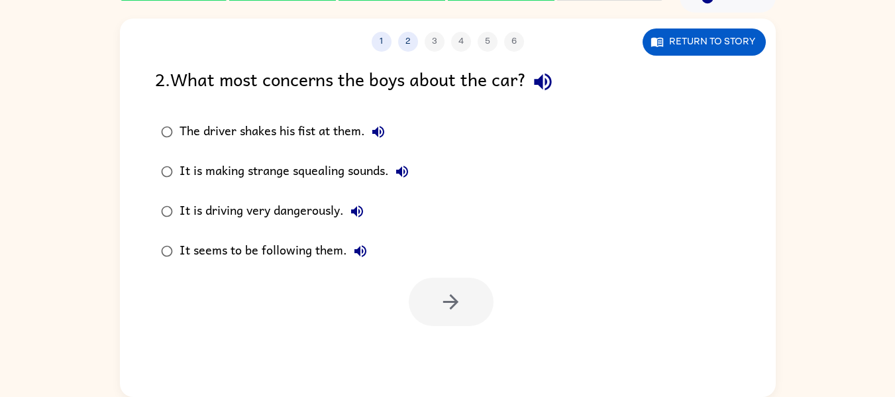
click at [378, 128] on icon "button" at bounding box center [378, 132] width 12 height 12
click at [401, 174] on icon "button" at bounding box center [402, 172] width 16 height 16
click at [548, 89] on icon "button" at bounding box center [542, 81] width 23 height 23
click at [360, 210] on icon "button" at bounding box center [357, 211] width 12 height 12
click at [360, 256] on icon "button" at bounding box center [360, 251] width 12 height 12
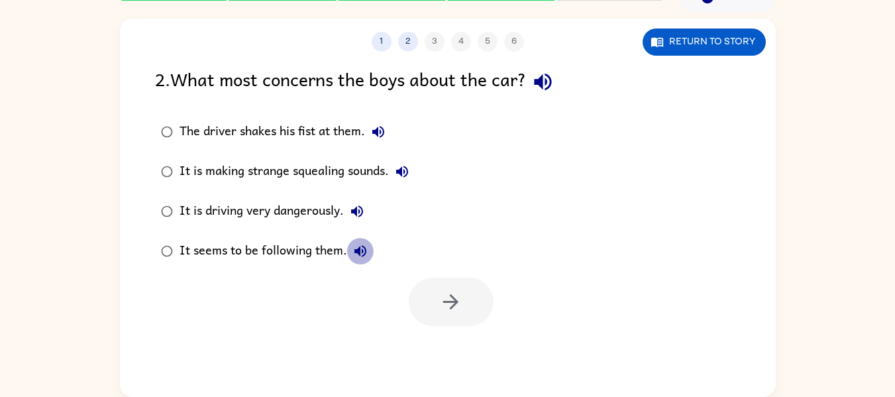
click at [360, 256] on icon "button" at bounding box center [360, 251] width 12 height 12
click at [384, 132] on icon "button" at bounding box center [378, 132] width 12 height 12
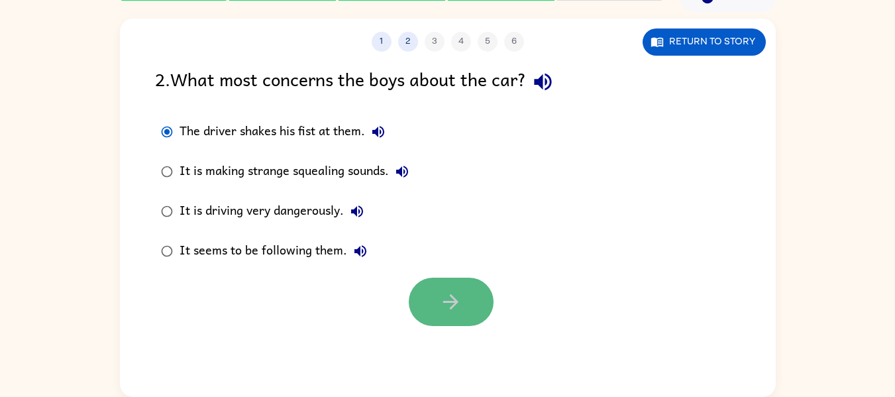
click at [484, 320] on button "button" at bounding box center [451, 301] width 85 height 48
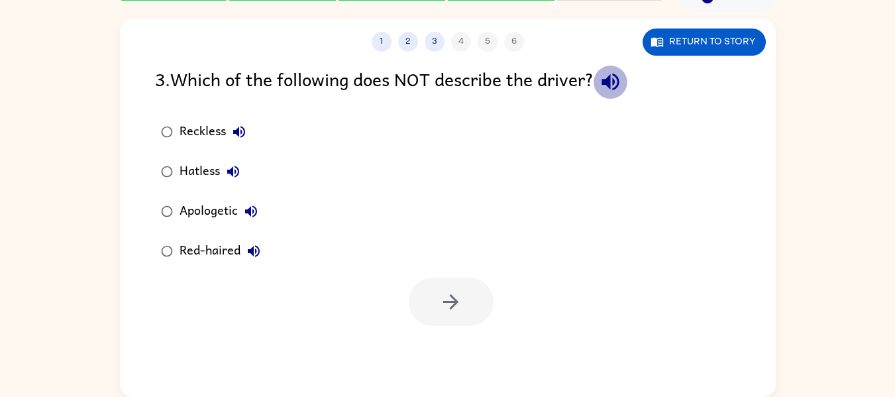
click at [616, 85] on icon "button" at bounding box center [610, 81] width 23 height 23
click at [236, 134] on icon "button" at bounding box center [239, 132] width 12 height 12
click at [239, 174] on icon "button" at bounding box center [233, 172] width 16 height 16
click at [254, 212] on icon "button" at bounding box center [251, 211] width 16 height 16
click at [260, 255] on icon "button" at bounding box center [254, 251] width 16 height 16
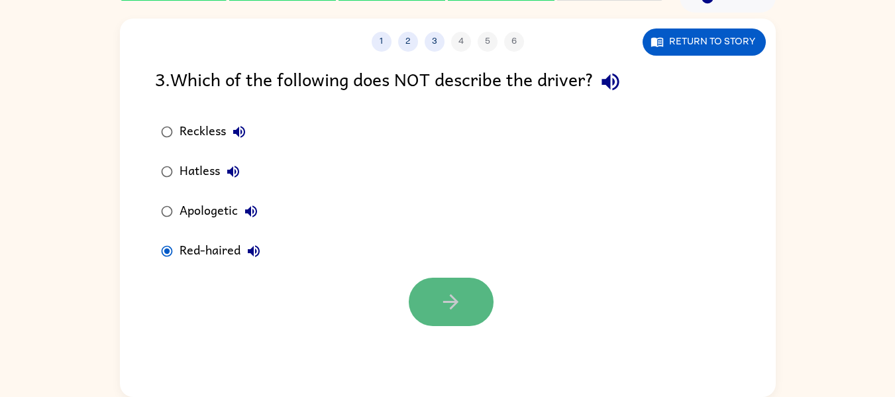
click at [424, 292] on button "button" at bounding box center [451, 301] width 85 height 48
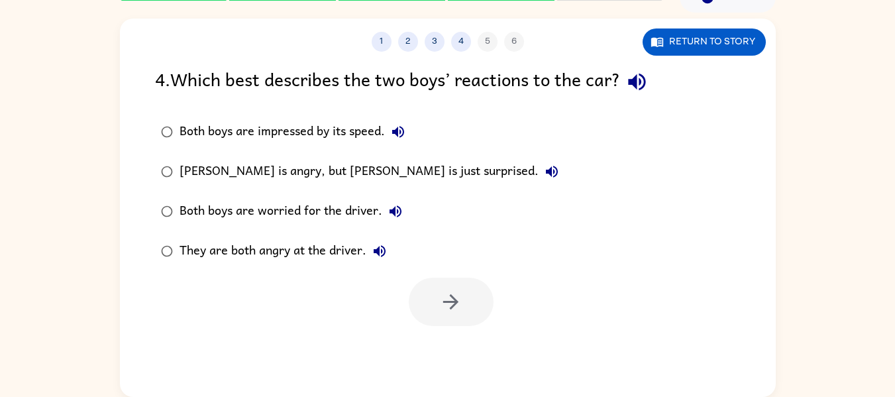
click at [662, 89] on div "4 . Which best describes the two boys’ reactions to the car?" at bounding box center [447, 82] width 585 height 34
click at [647, 79] on icon "button" at bounding box center [636, 81] width 23 height 23
click at [393, 134] on icon "button" at bounding box center [398, 132] width 12 height 12
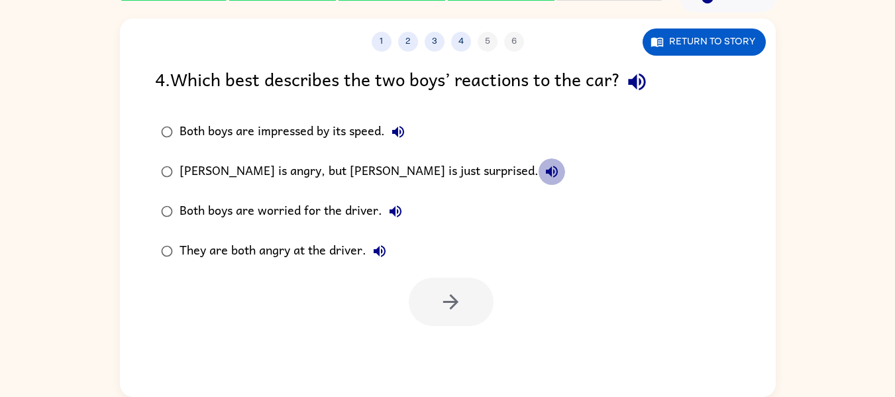
click at [546, 175] on icon "button" at bounding box center [552, 172] width 12 height 12
click at [393, 214] on icon "button" at bounding box center [395, 211] width 12 height 12
click at [377, 257] on icon "button" at bounding box center [380, 251] width 16 height 16
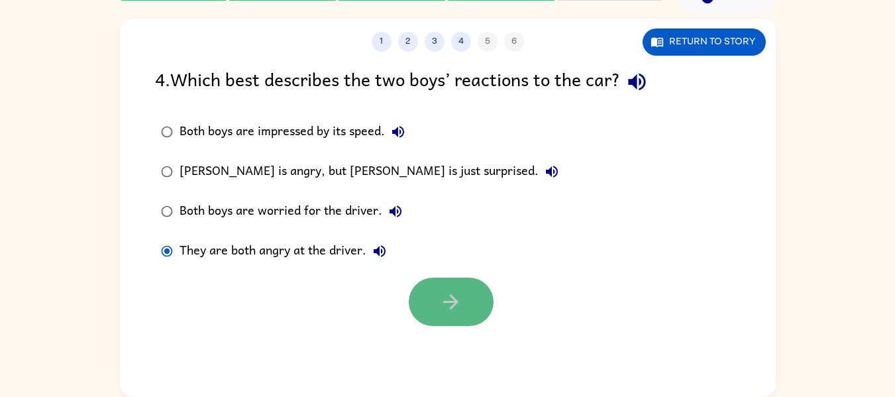
click at [458, 315] on button "button" at bounding box center [451, 301] width 85 height 48
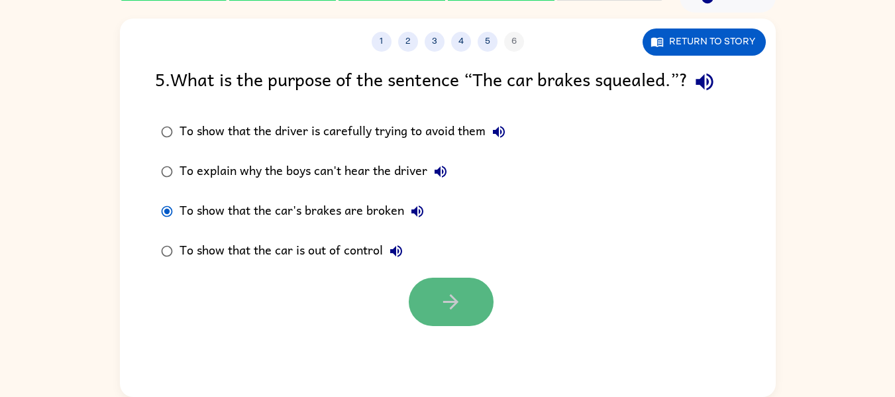
click at [420, 285] on button "button" at bounding box center [451, 301] width 85 height 48
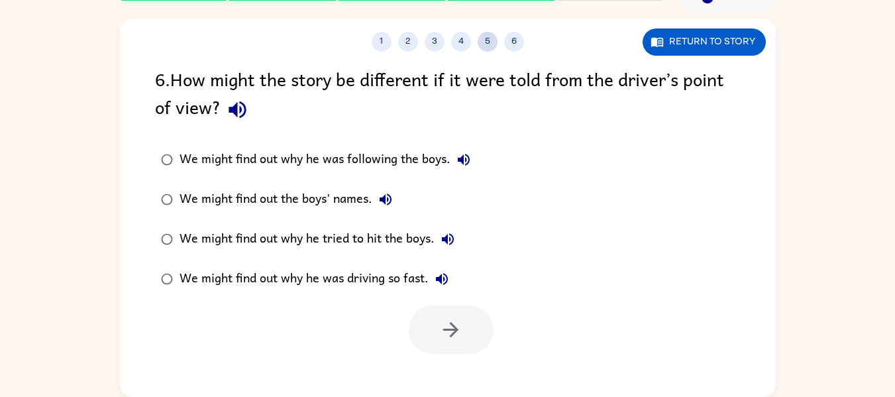
click at [487, 49] on button "5" at bounding box center [487, 42] width 20 height 20
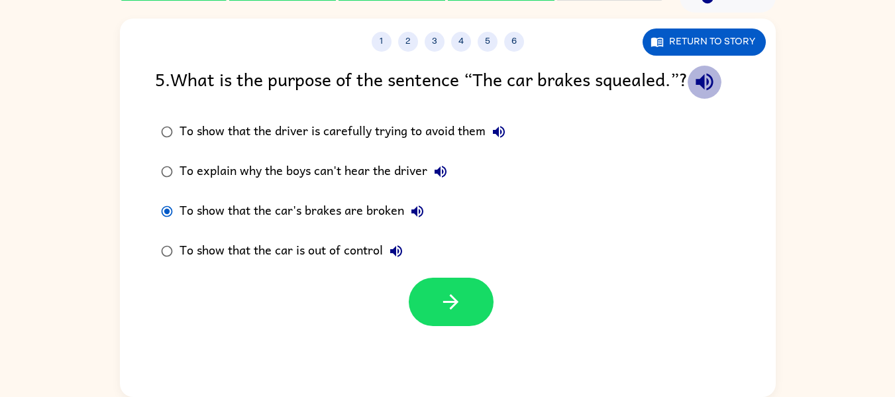
click at [711, 81] on icon "button" at bounding box center [703, 82] width 17 height 17
click at [499, 132] on icon "button" at bounding box center [499, 132] width 12 height 12
click at [444, 168] on icon "button" at bounding box center [440, 172] width 16 height 16
click at [421, 208] on icon "button" at bounding box center [417, 211] width 16 height 16
click at [395, 252] on icon "button" at bounding box center [396, 251] width 12 height 12
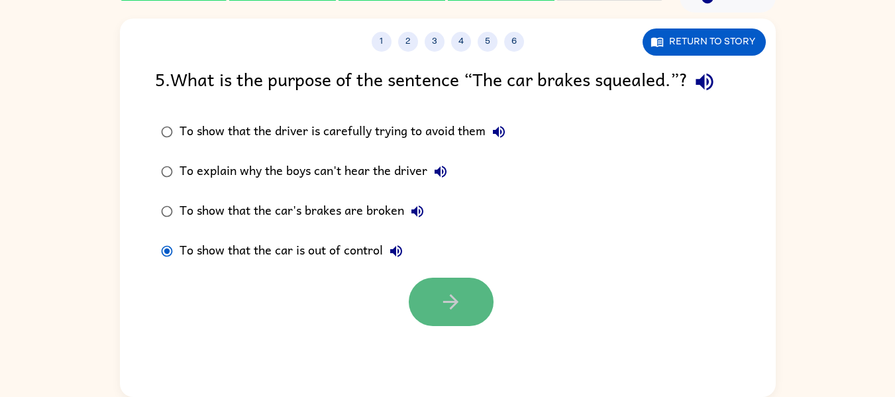
click at [419, 291] on button "button" at bounding box center [451, 301] width 85 height 48
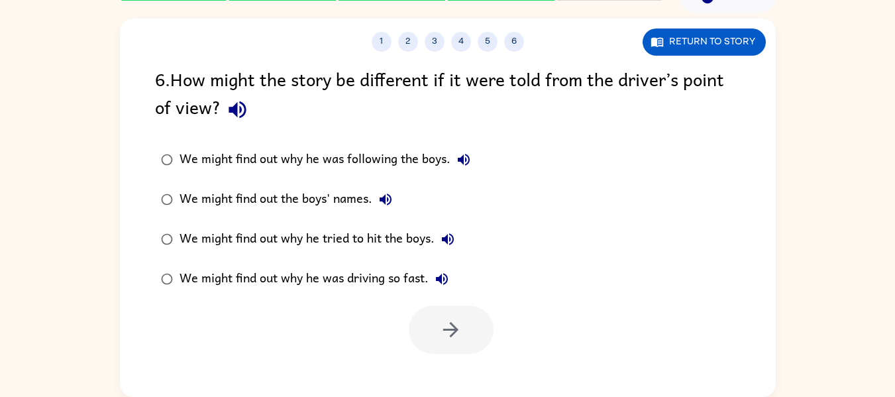
click at [247, 111] on icon "button" at bounding box center [237, 109] width 23 height 23
click at [461, 160] on icon "button" at bounding box center [464, 160] width 12 height 12
click at [393, 206] on icon "button" at bounding box center [385, 199] width 16 height 16
click at [456, 235] on icon "button" at bounding box center [448, 239] width 16 height 16
click at [454, 293] on label "We might find out why he was driving so fast." at bounding box center [316, 279] width 336 height 40
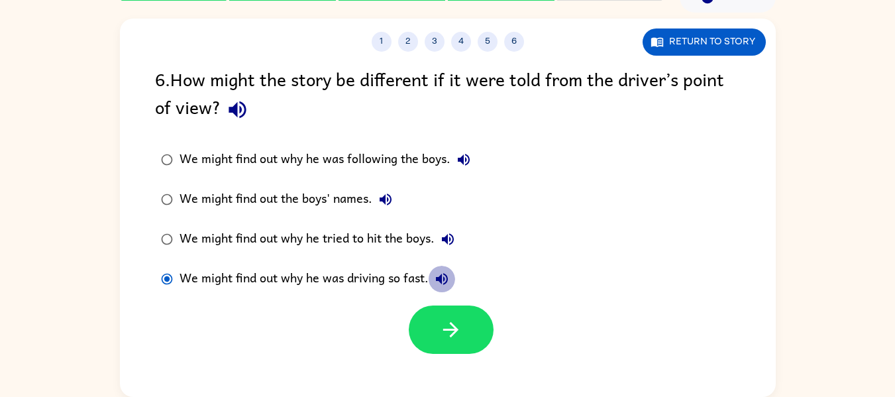
click at [448, 284] on icon "button" at bounding box center [442, 279] width 16 height 16
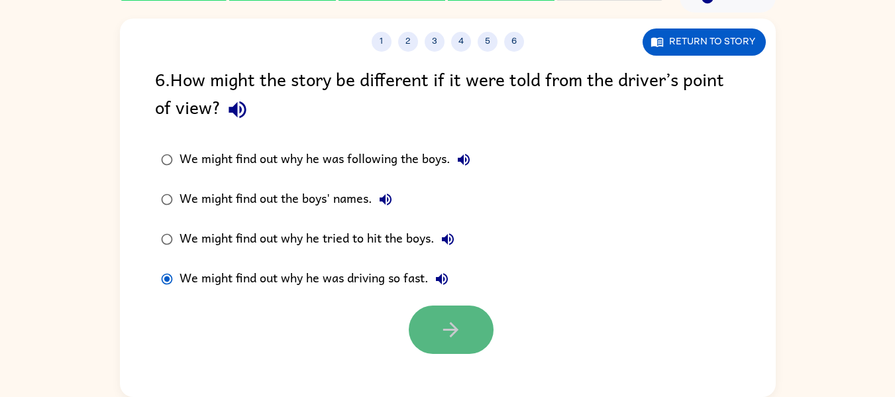
click at [426, 321] on button "button" at bounding box center [451, 329] width 85 height 48
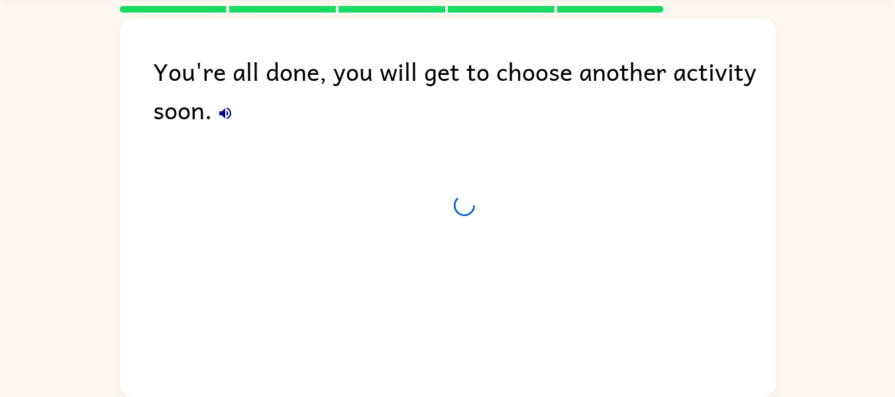
scroll to position [45, 0]
